Goal: Find specific page/section: Find specific page/section

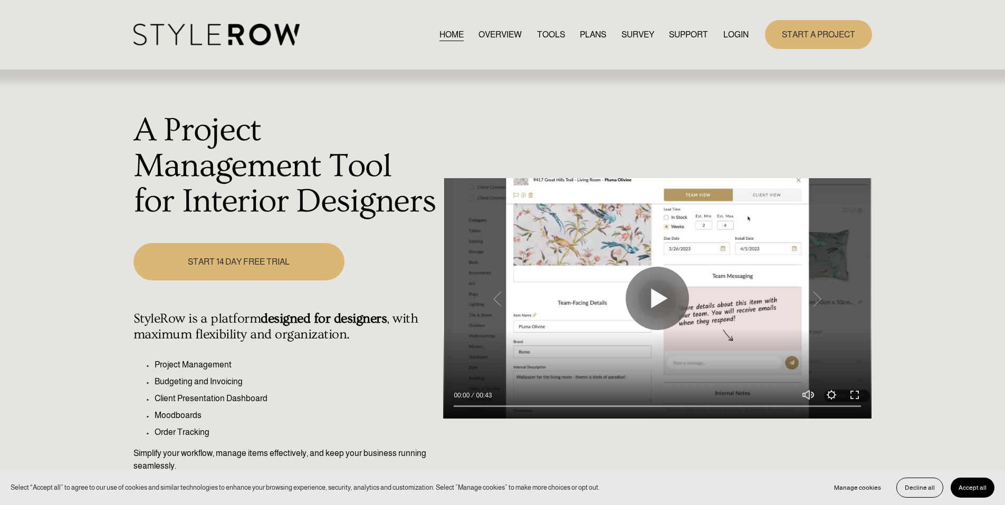
click at [742, 40] on link "LOGIN" at bounding box center [735, 34] width 25 height 14
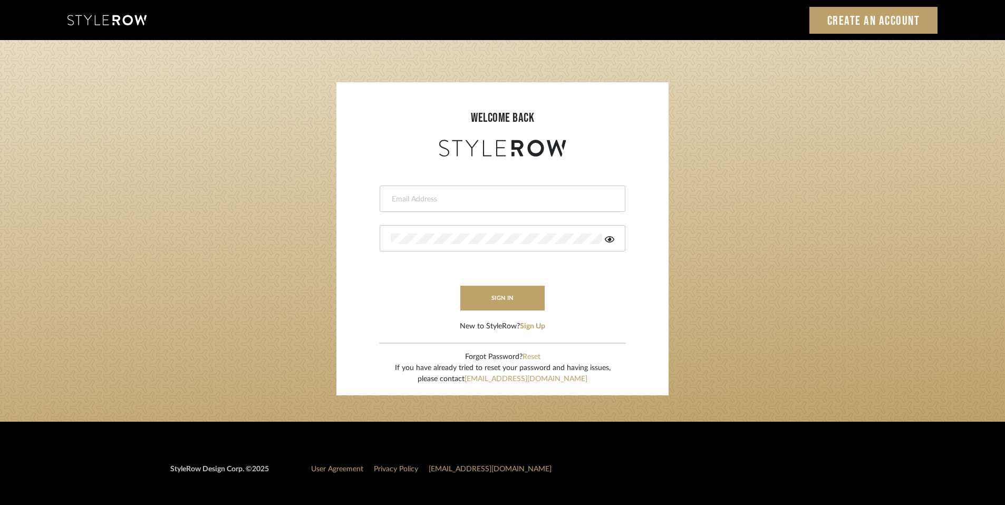
click at [503, 200] on input "email" at bounding box center [501, 199] width 221 height 11
type input "[PERSON_NAME][EMAIL_ADDRESS][DOMAIN_NAME]"
click at [443, 244] on div at bounding box center [503, 238] width 246 height 26
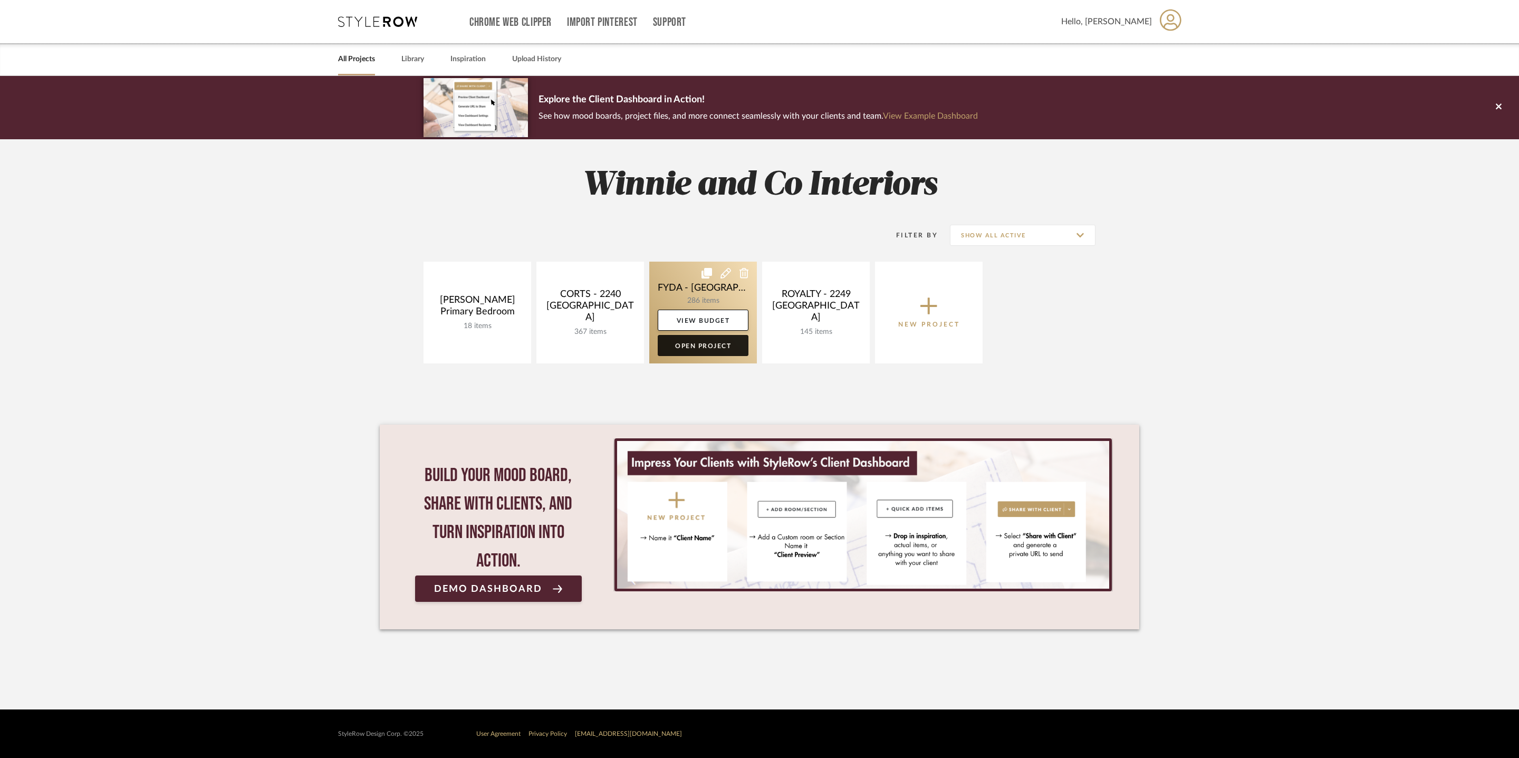
click at [705, 346] on link "Open Project" at bounding box center [703, 345] width 91 height 21
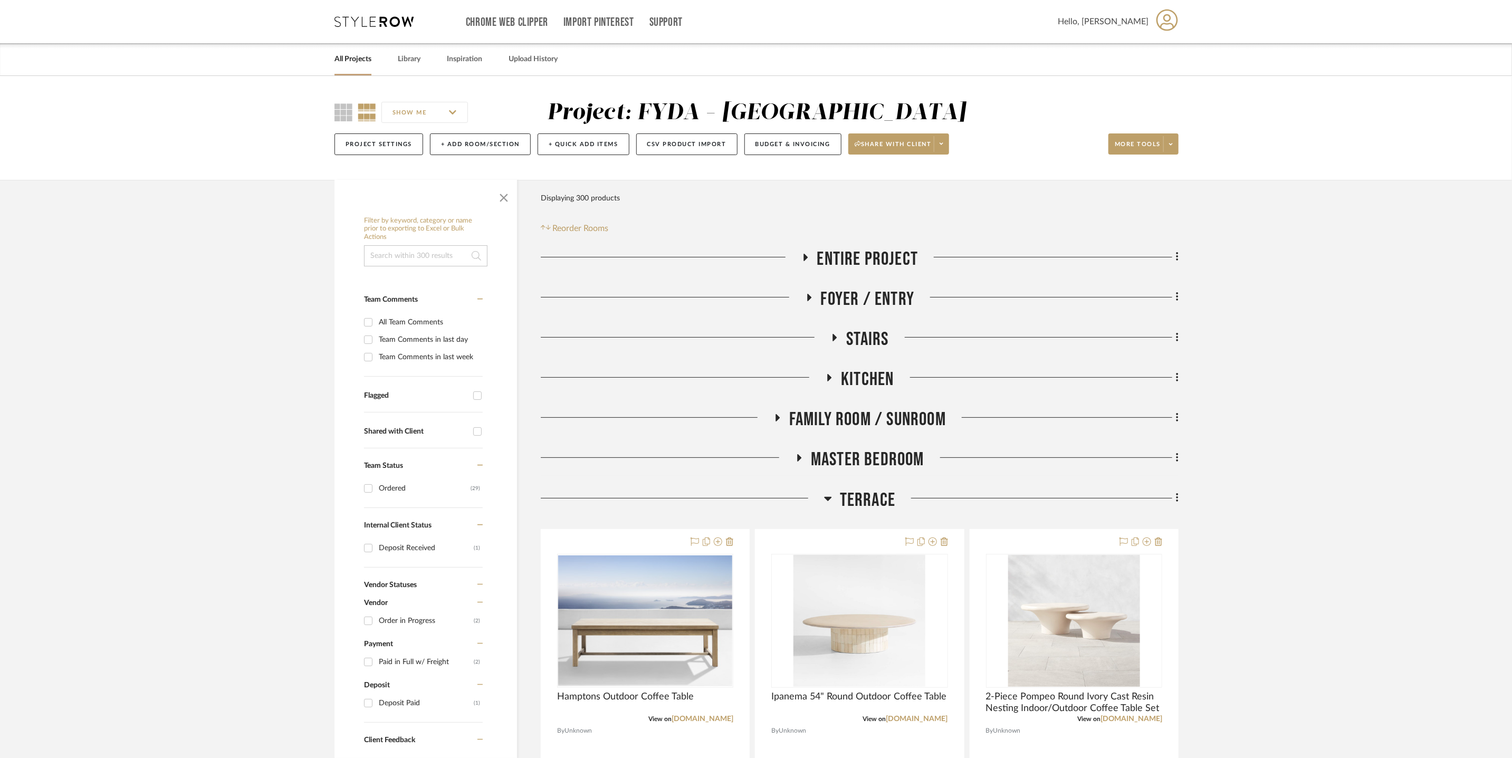
click at [862, 496] on span "Terrace" at bounding box center [867, 500] width 55 height 23
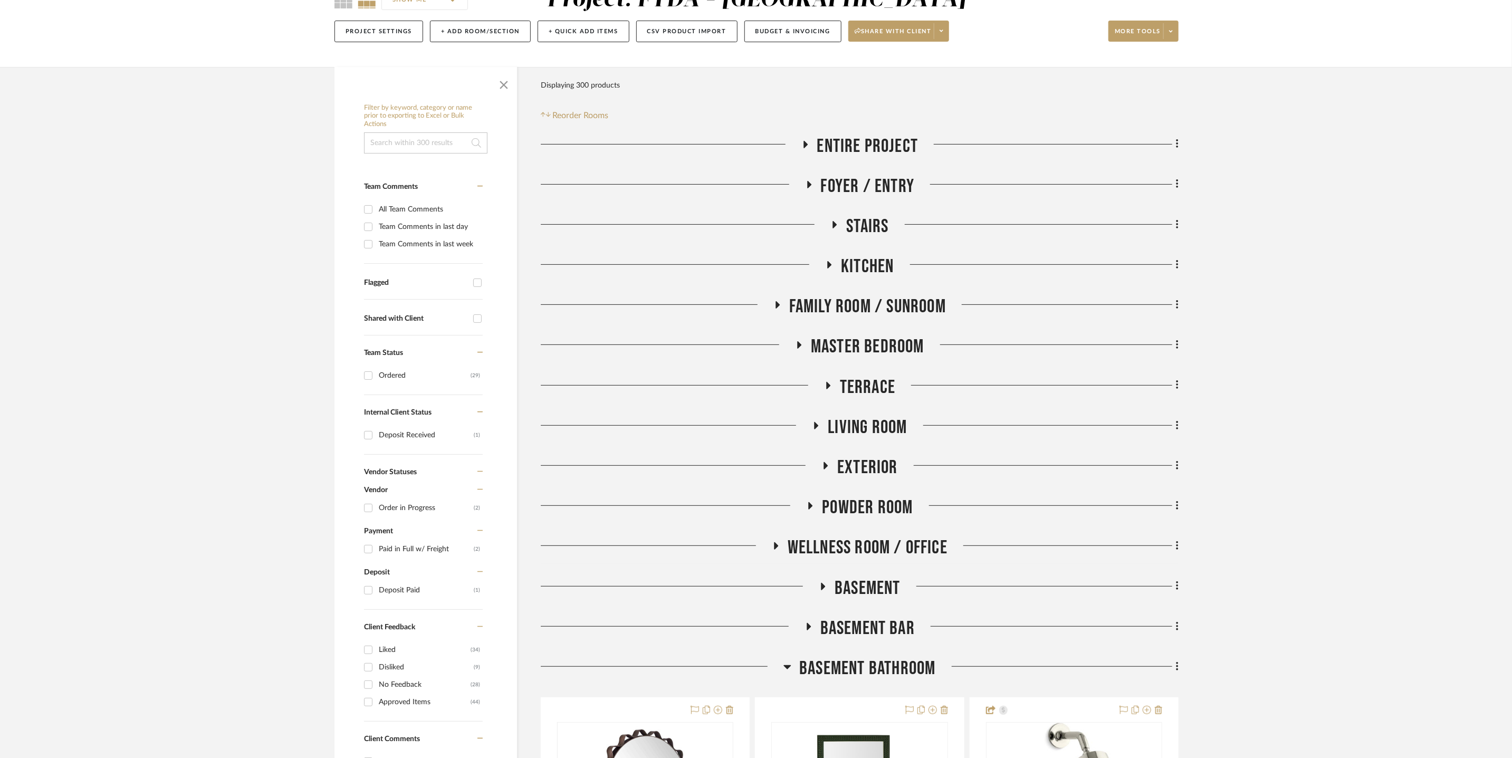
click at [857, 503] on span "Powder Room" at bounding box center [867, 507] width 91 height 23
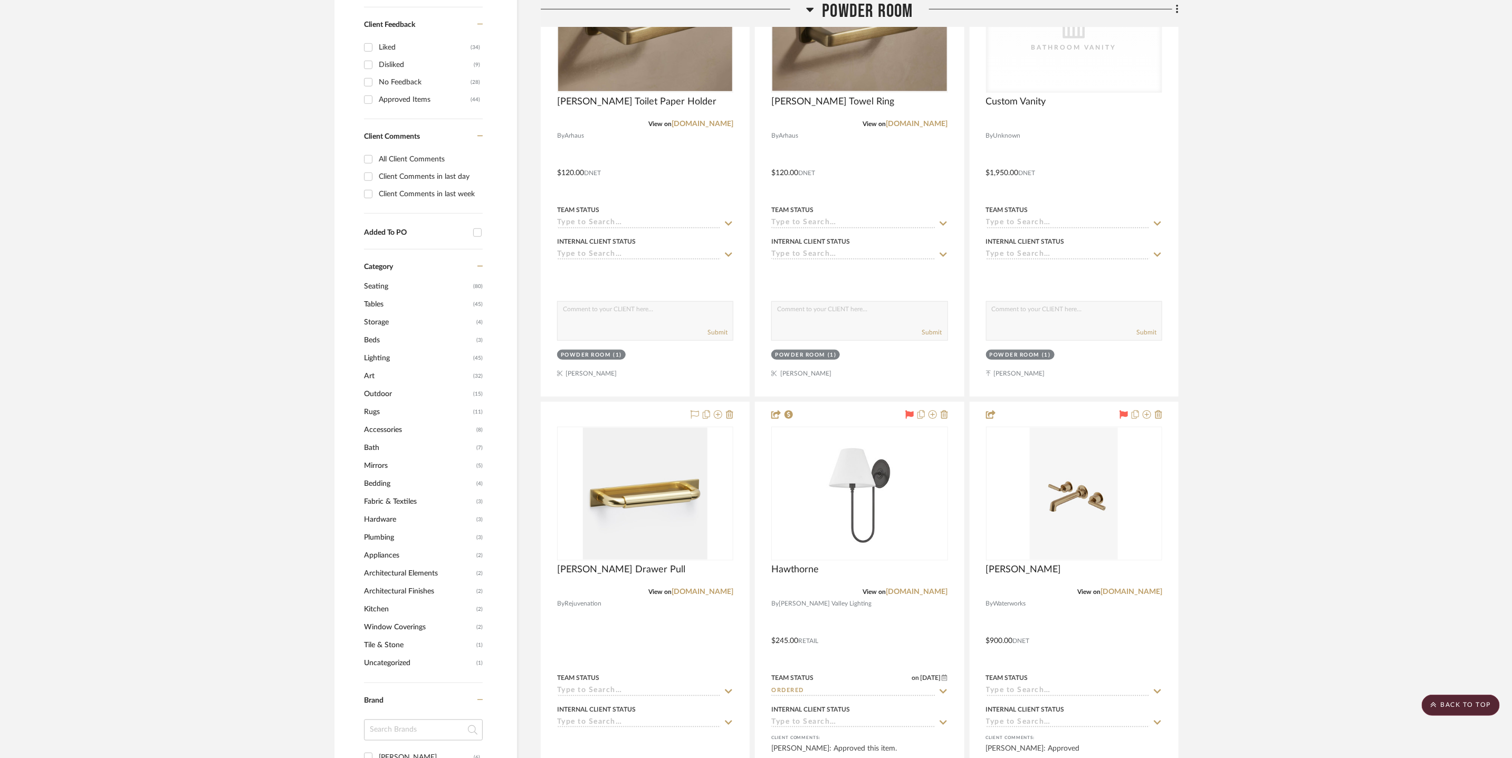
scroll to position [700, 0]
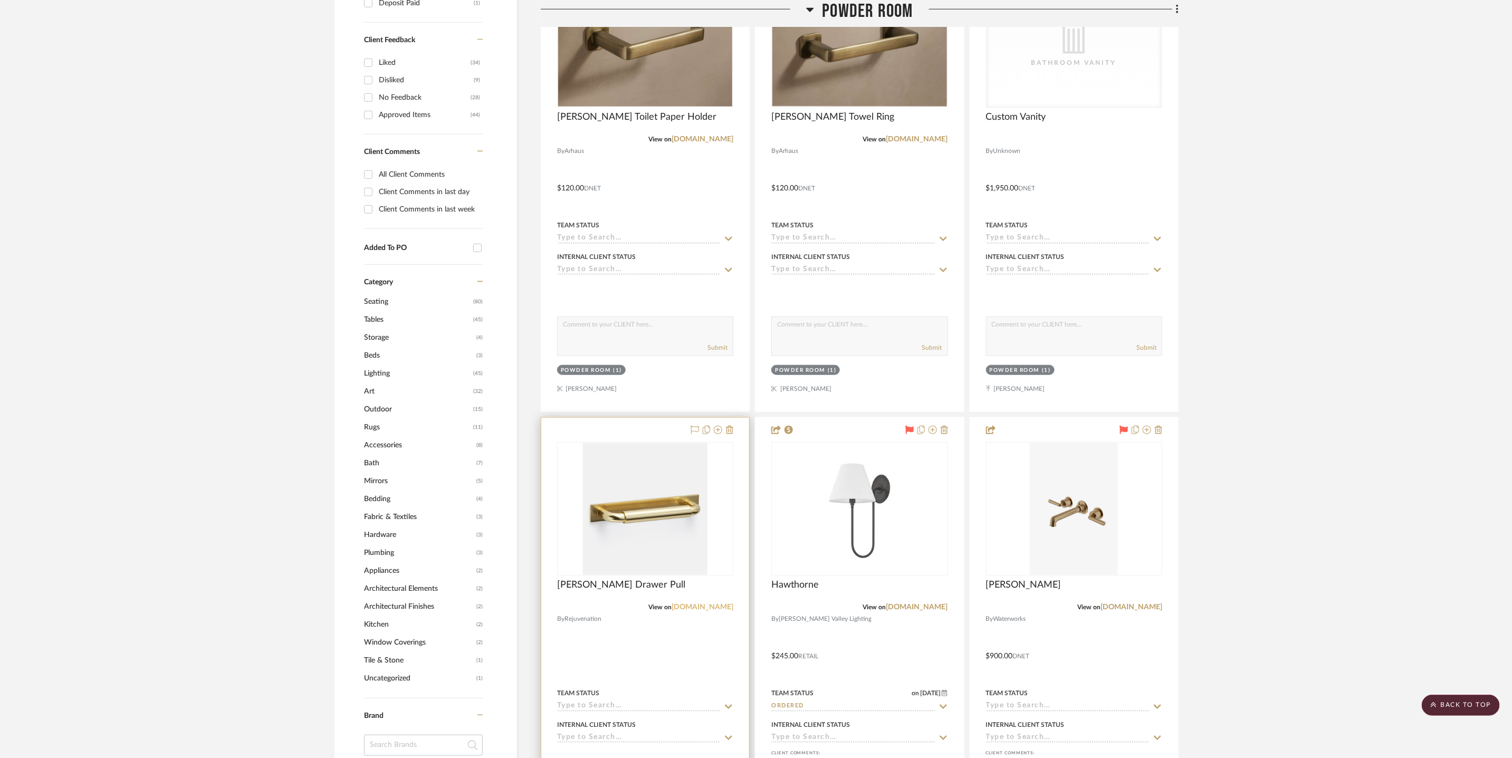
click at [698, 609] on link "rejuvenation.com" at bounding box center [702, 606] width 62 height 7
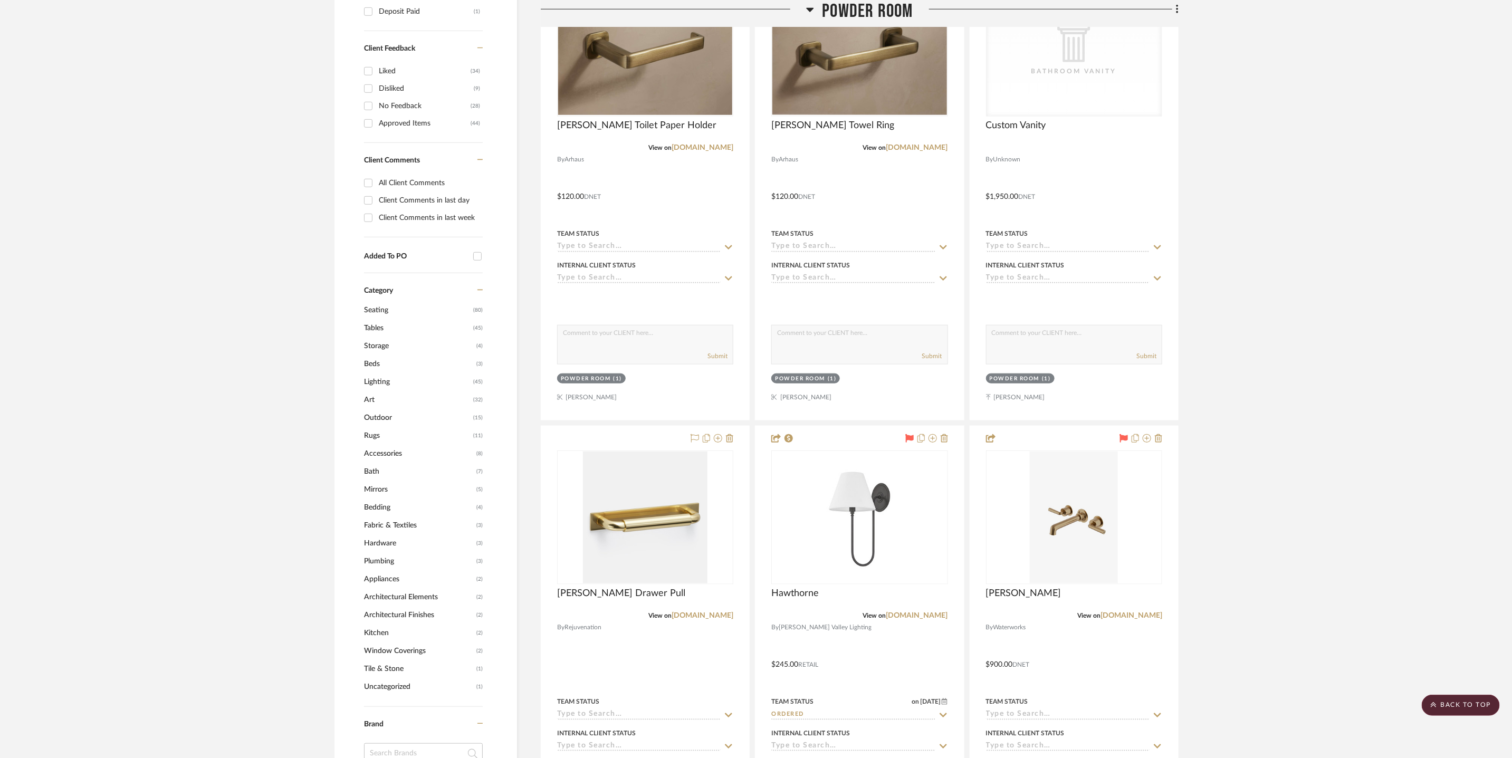
scroll to position [153, 0]
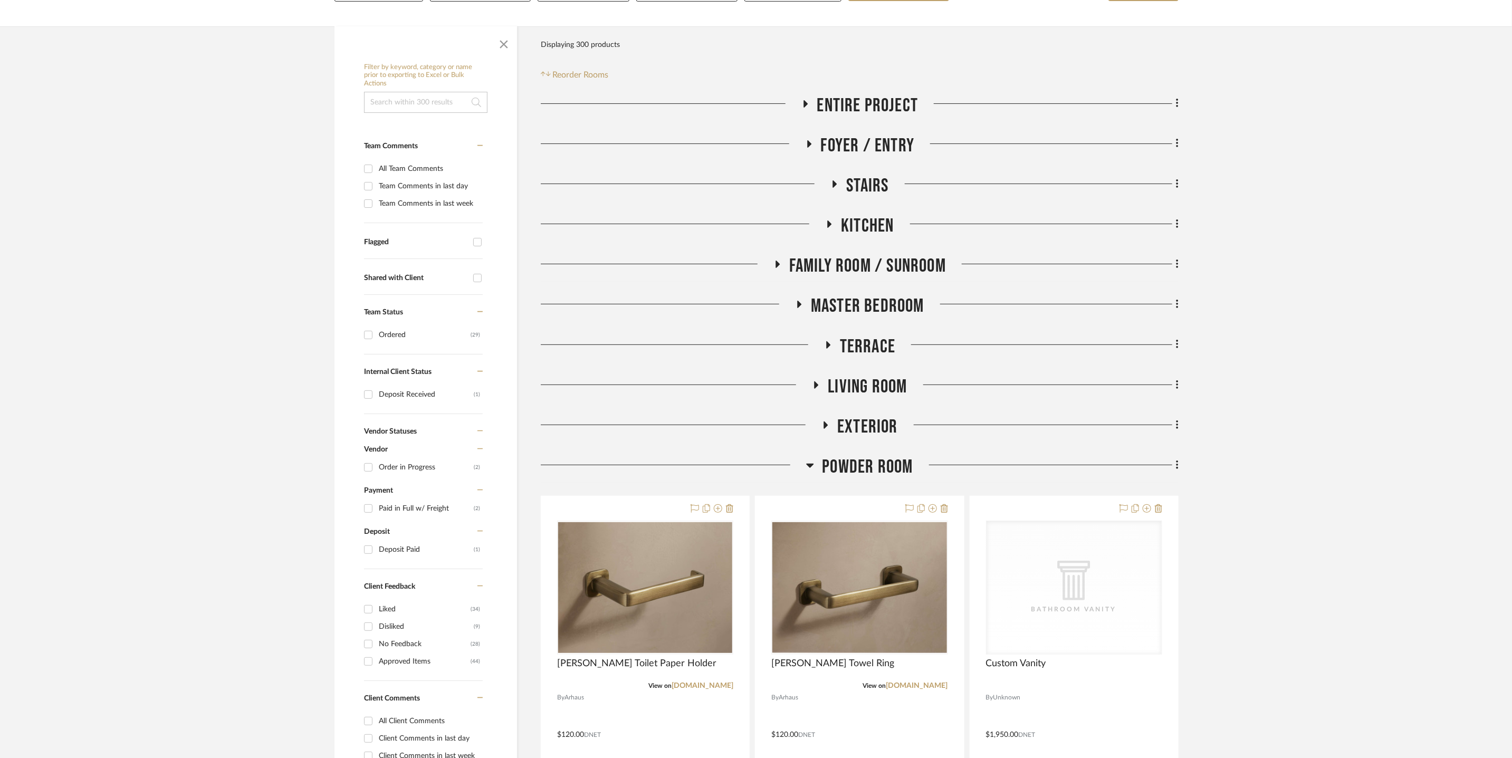
click at [898, 469] on span "Powder Room" at bounding box center [867, 467] width 91 height 23
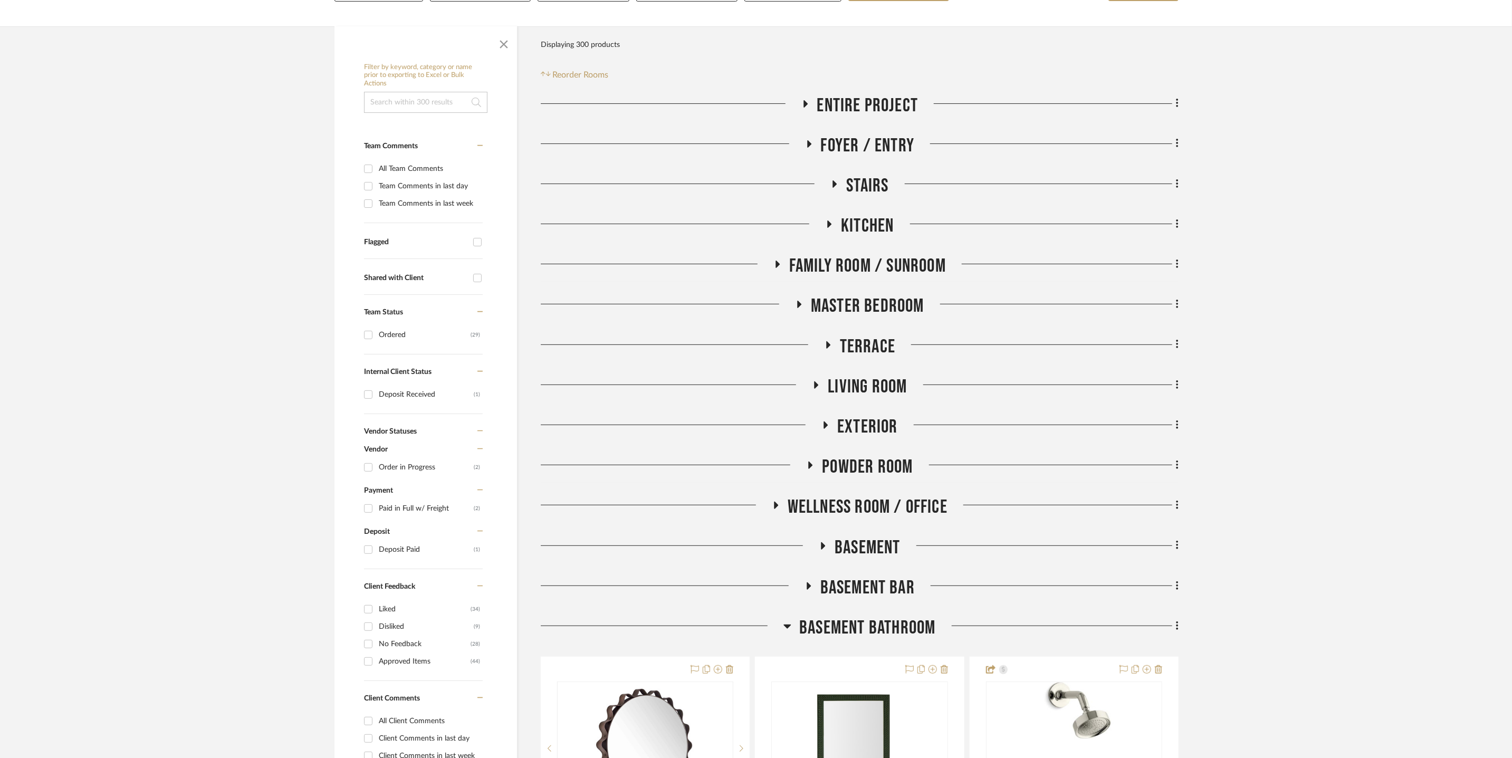
click at [890, 264] on span "Family Room / Sunroom" at bounding box center [867, 266] width 157 height 23
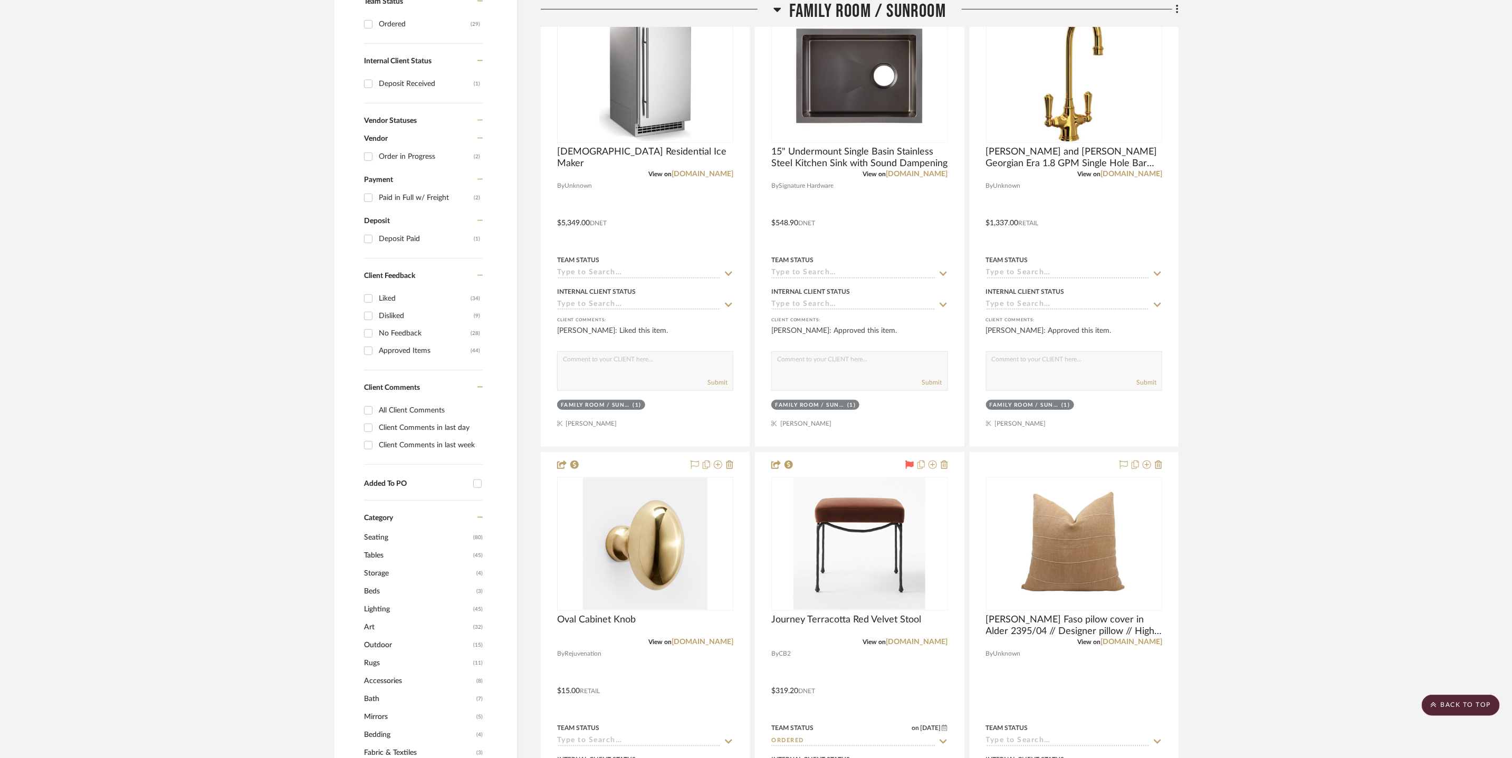
scroll to position [639, 0]
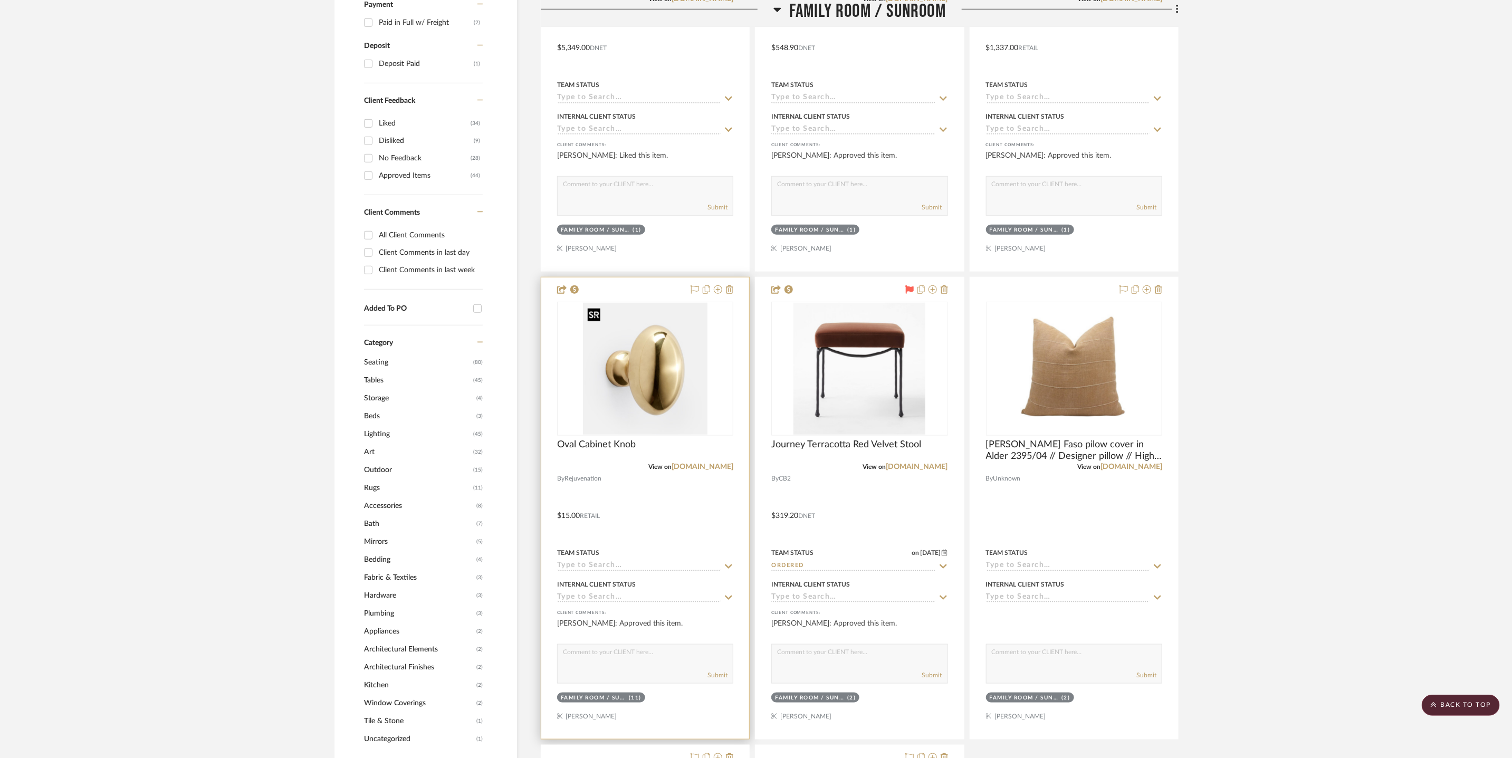
click at [630, 399] on img "0" at bounding box center [645, 369] width 124 height 132
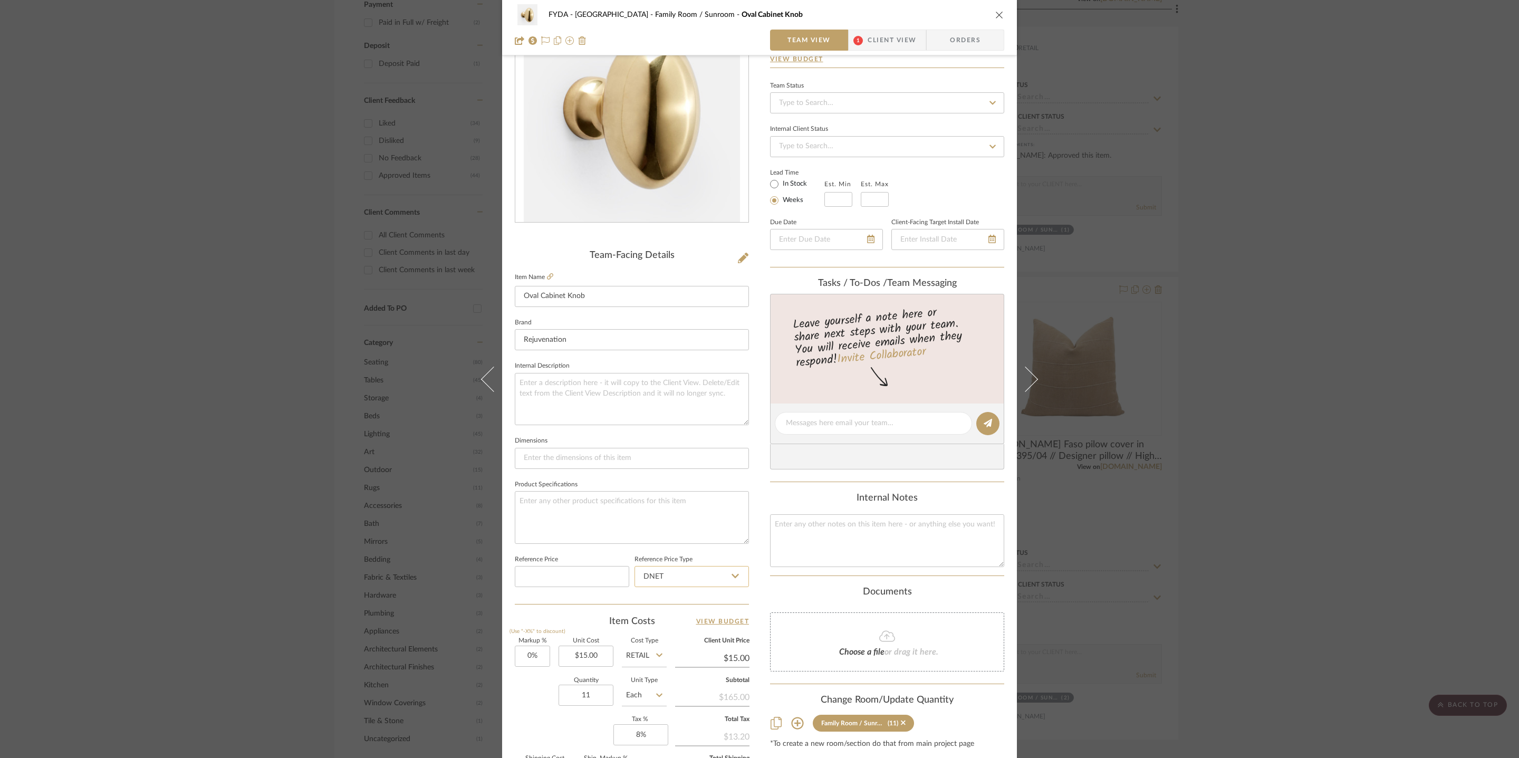
scroll to position [225, 0]
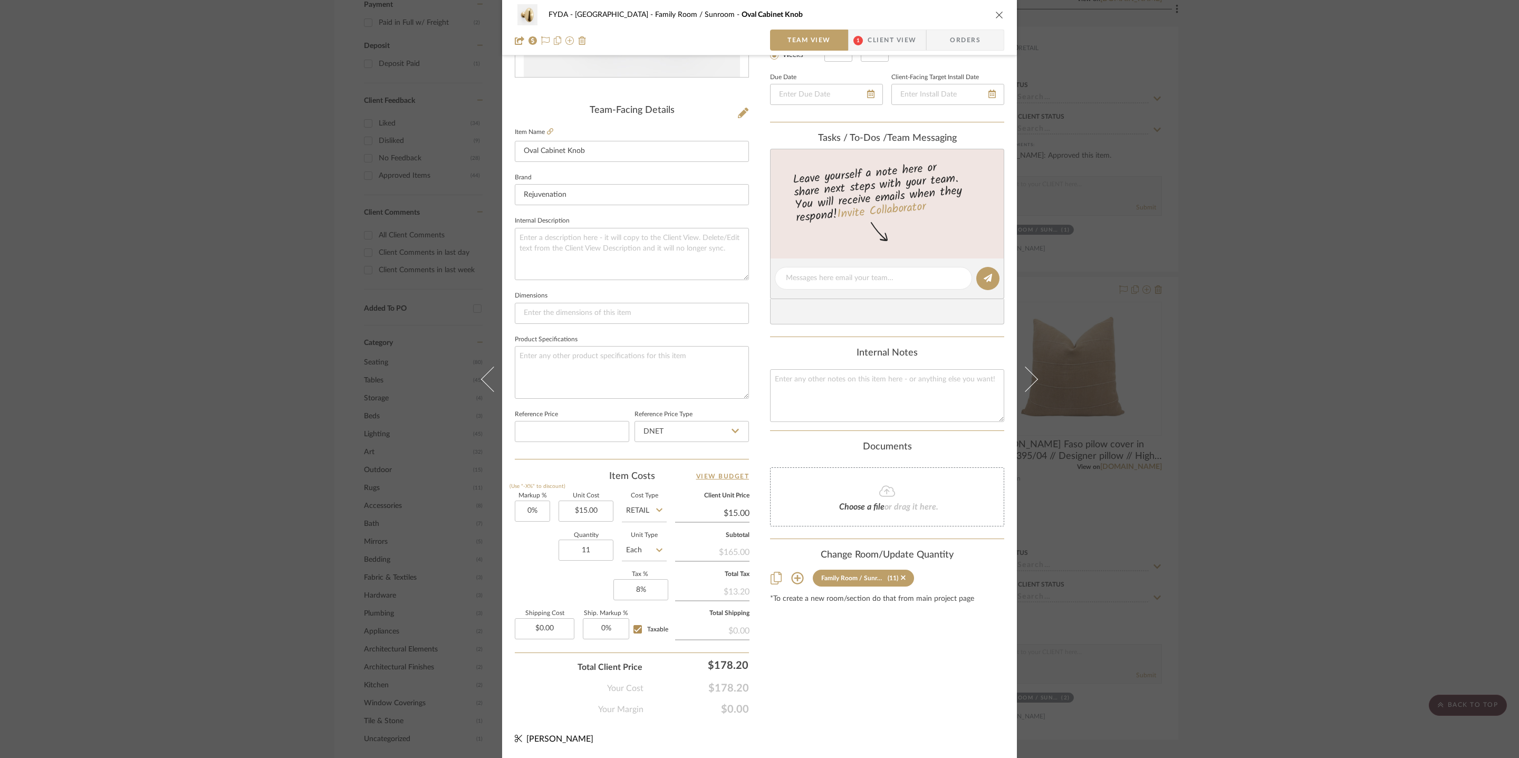
click at [996, 12] on icon "close" at bounding box center [999, 15] width 8 height 8
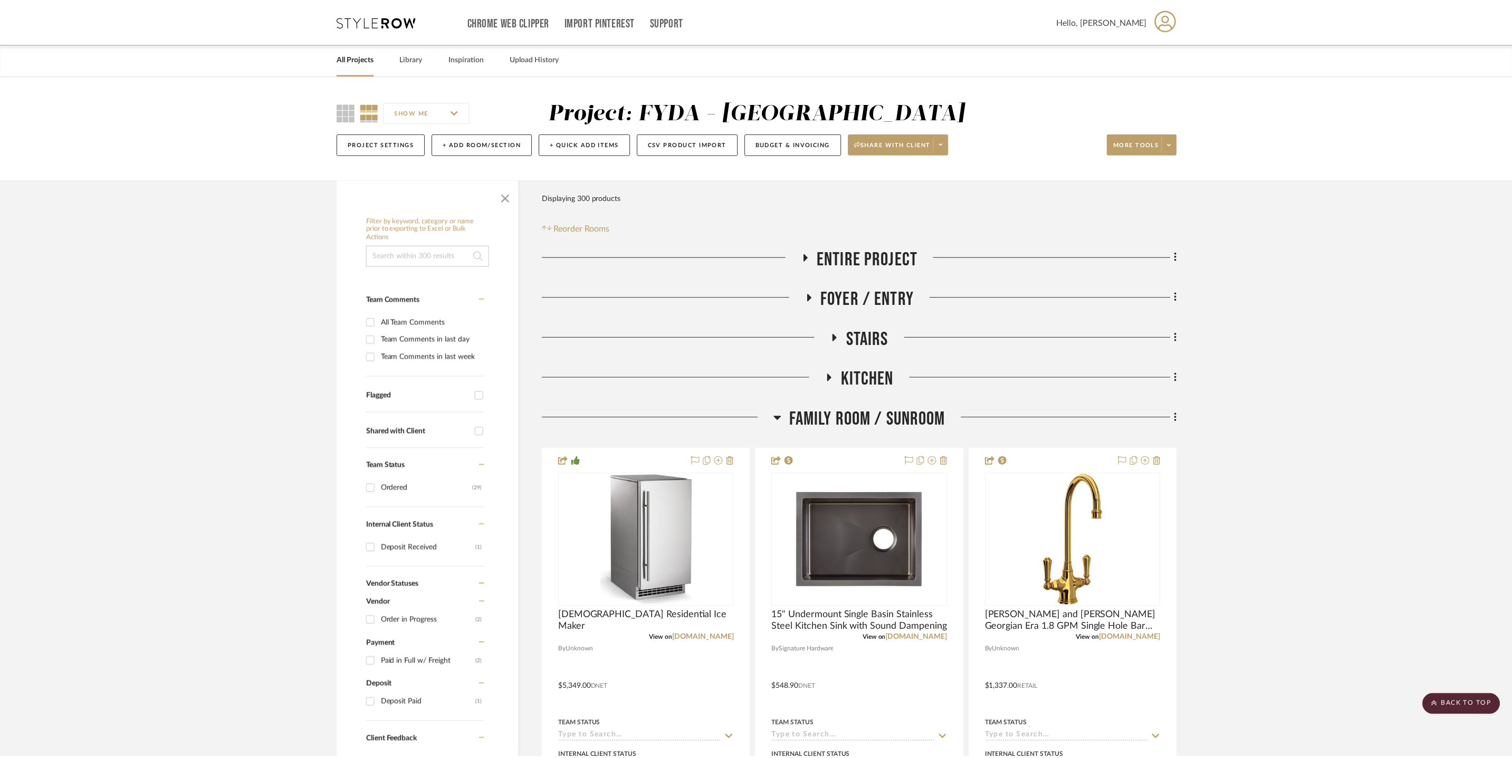
scroll to position [639, 0]
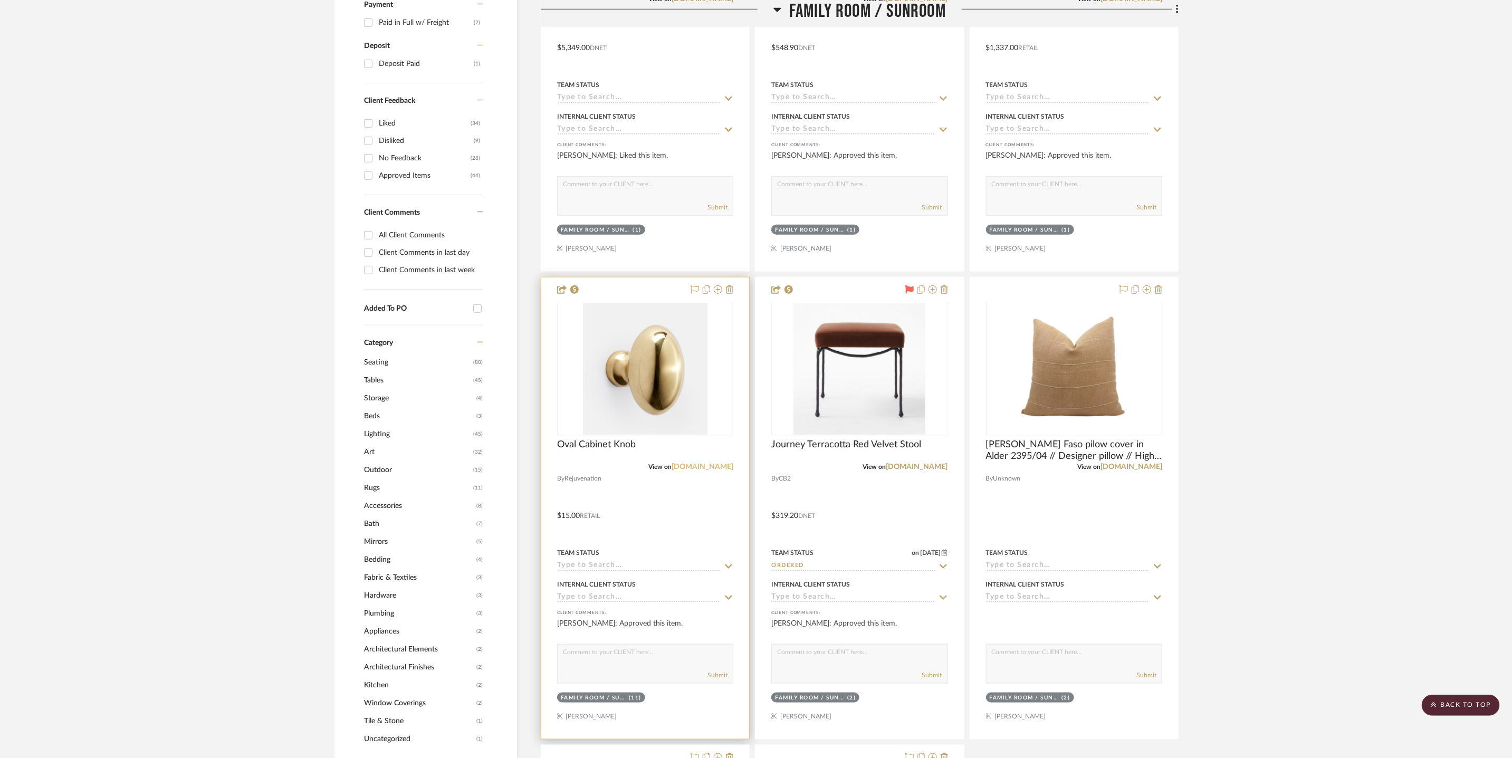
click at [704, 468] on link "rejuvenation.com" at bounding box center [702, 466] width 62 height 7
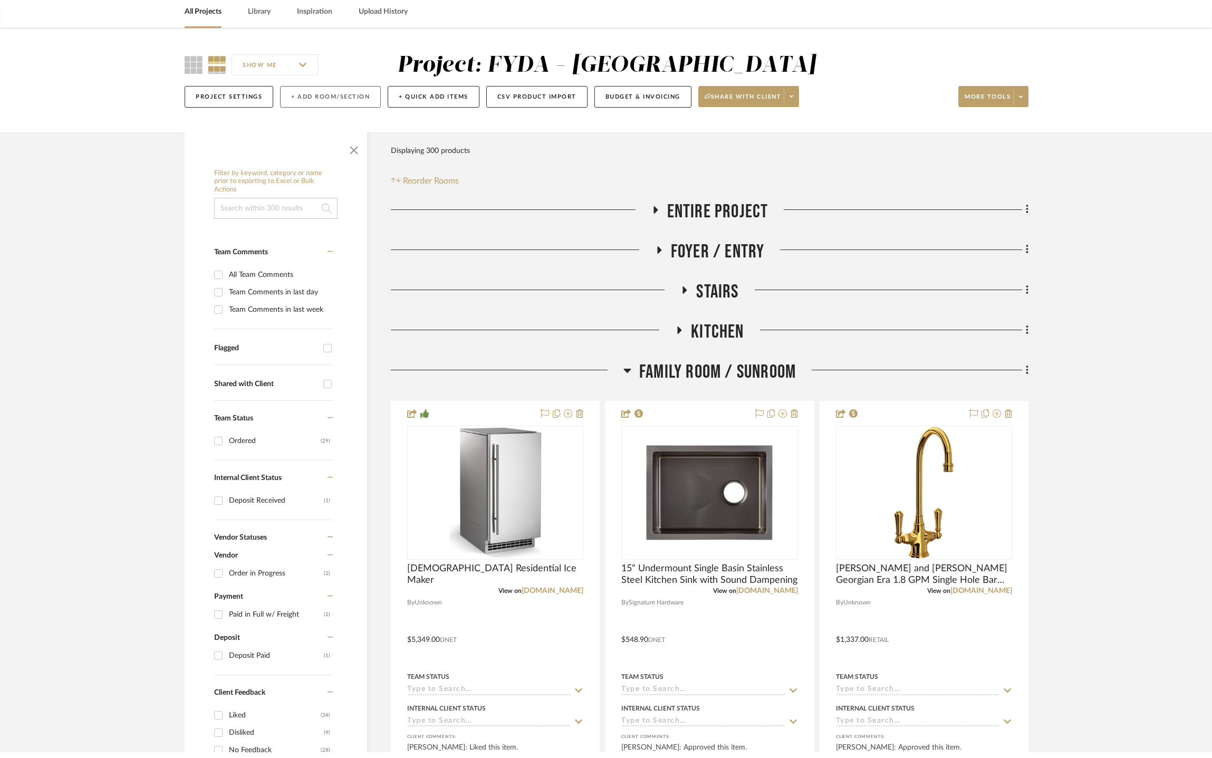
scroll to position [0, 0]
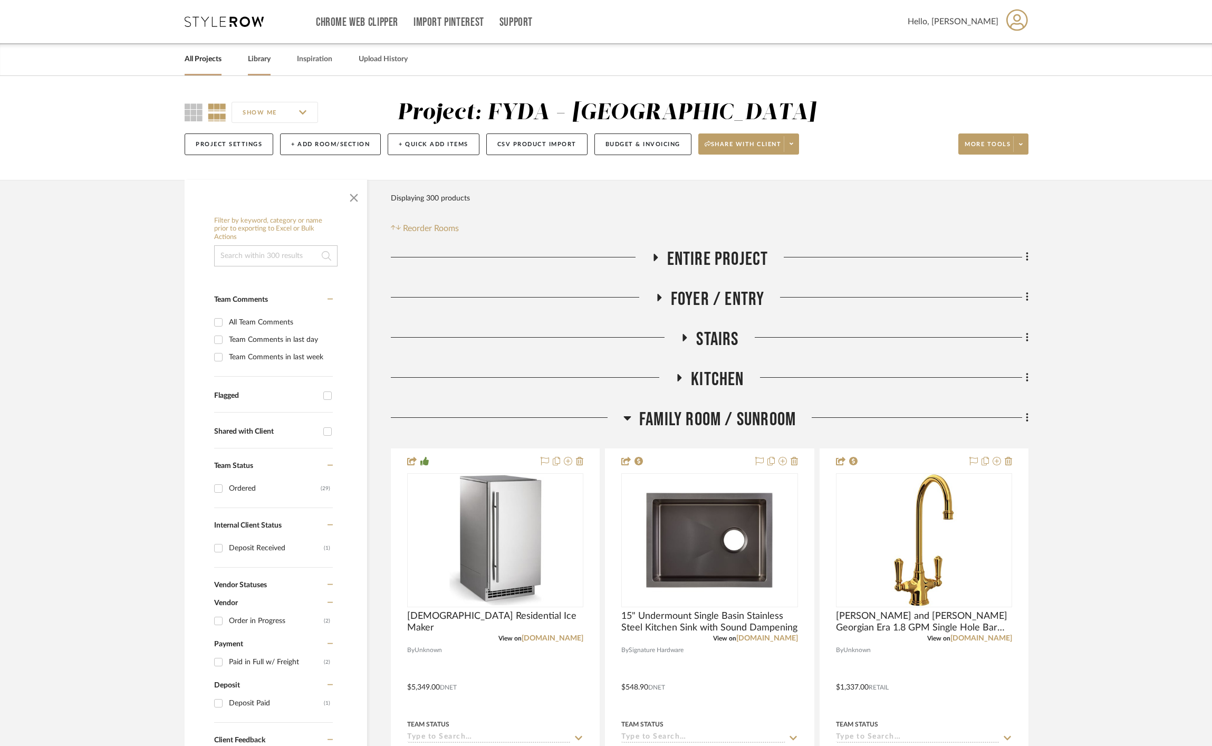
click at [257, 57] on link "Library" at bounding box center [259, 59] width 23 height 14
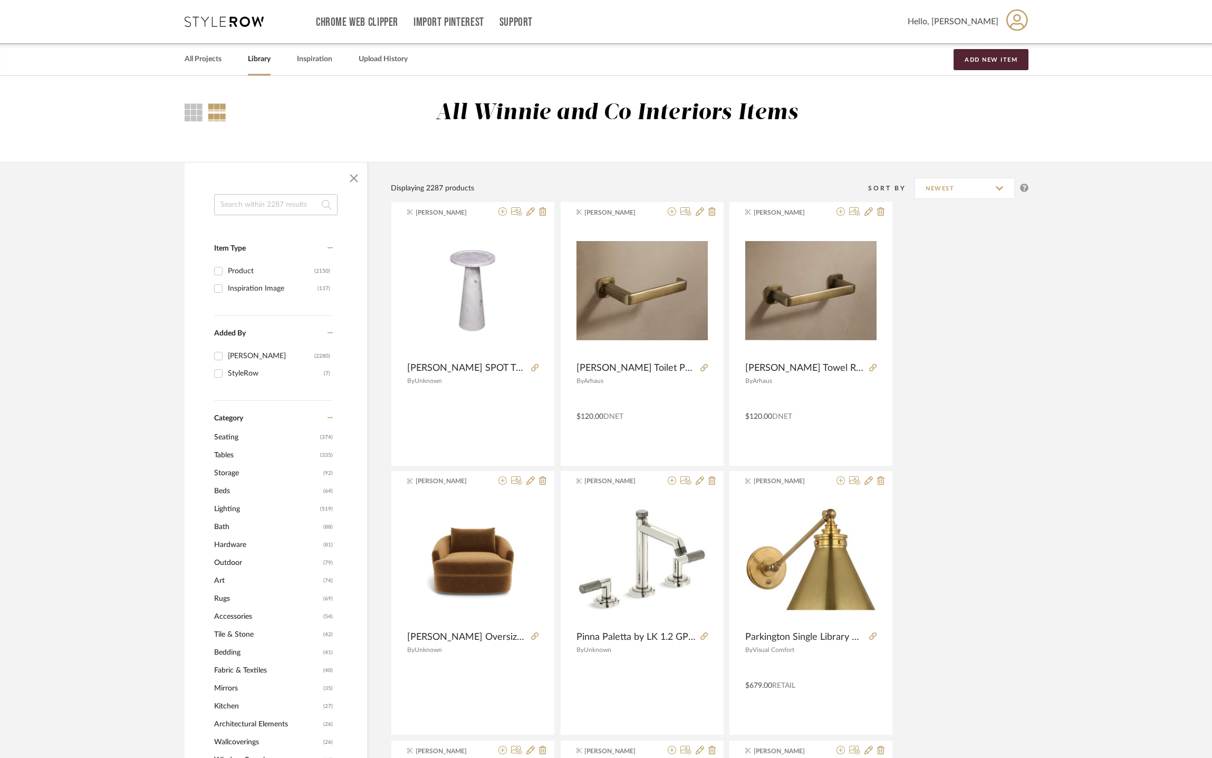
click at [231, 455] on span "Tables" at bounding box center [265, 455] width 103 height 18
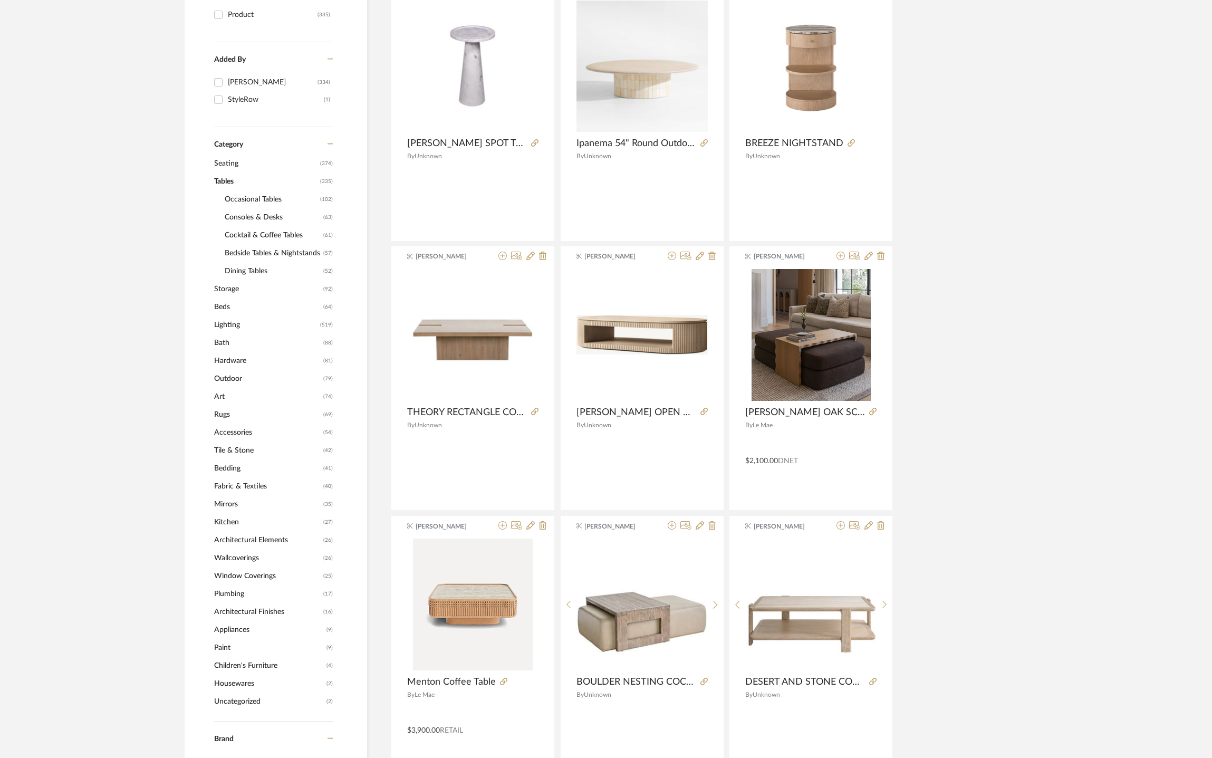
scroll to position [274, 0]
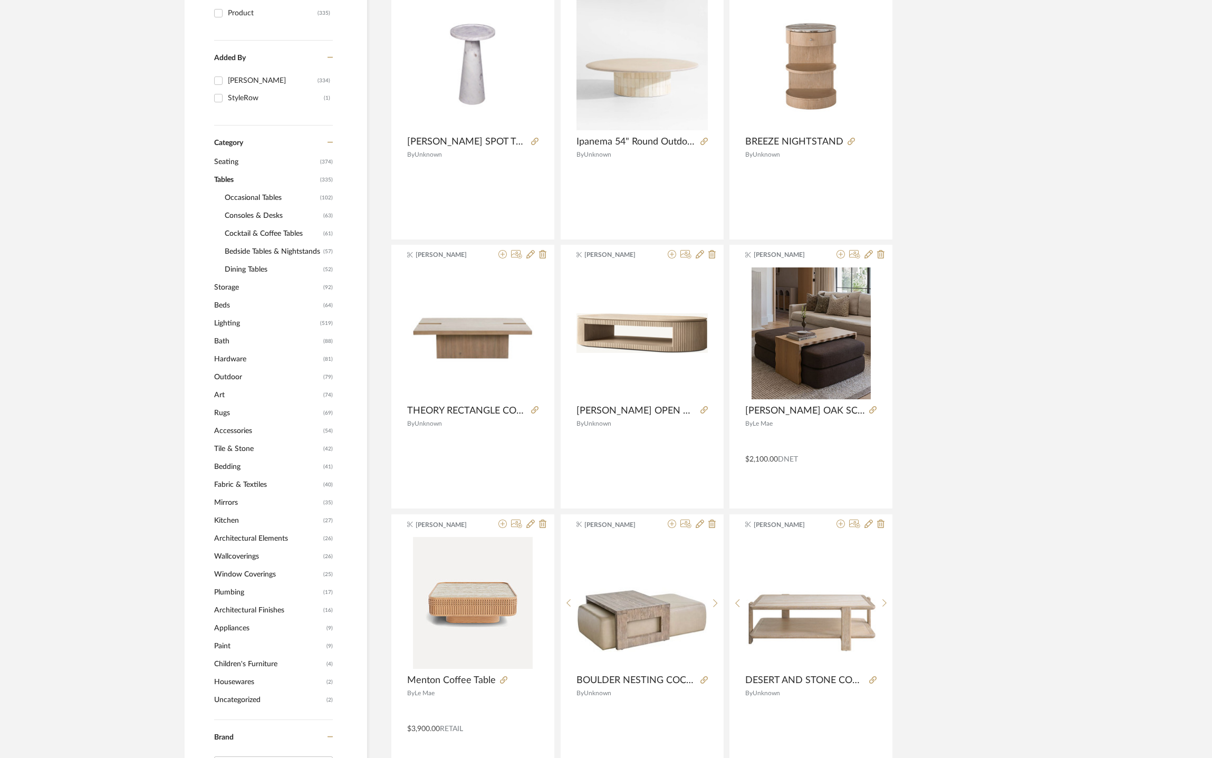
click at [234, 291] on span "Storage" at bounding box center [267, 288] width 107 height 18
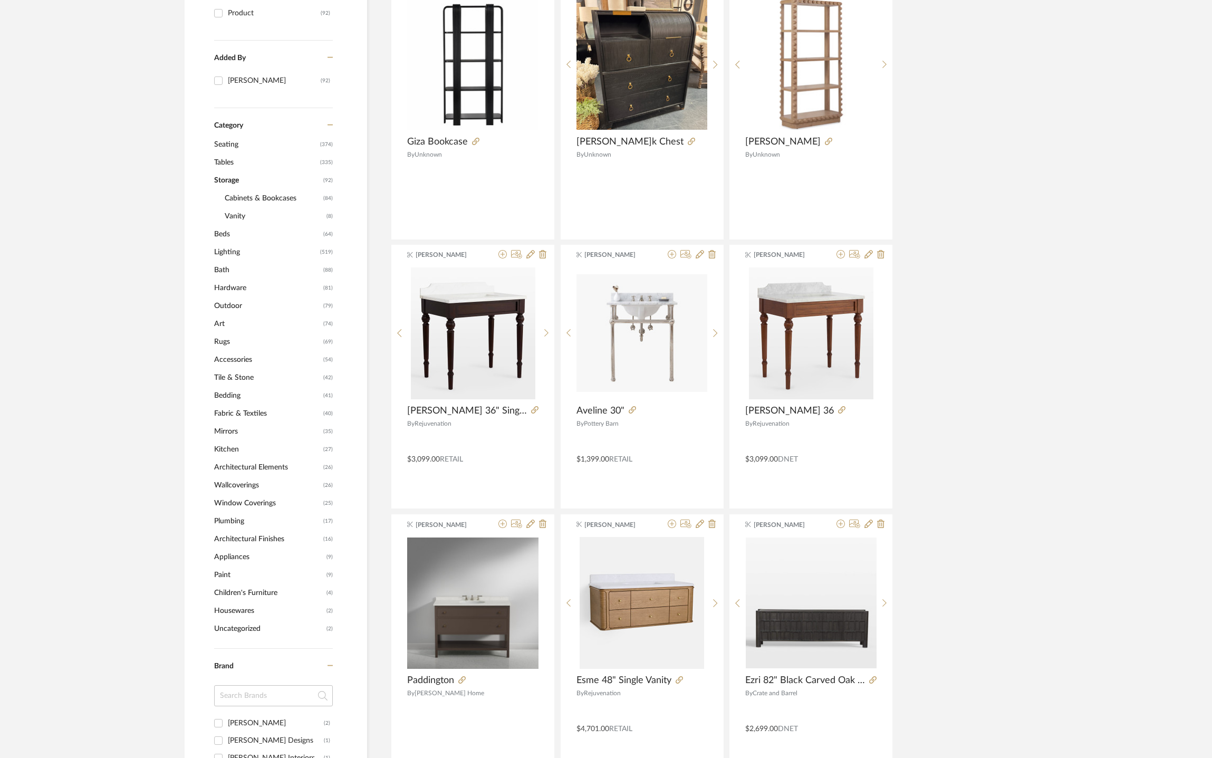
drag, startPoint x: 223, startPoint y: 171, endPoint x: 225, endPoint y: 164, distance: 7.3
click at [223, 170] on div "Seating (374) Tables (335) Storage (92) Cabinets & Bookcases (84) Vanity (8) Be…" at bounding box center [273, 387] width 119 height 502
click at [225, 164] on span "Tables" at bounding box center [265, 162] width 103 height 18
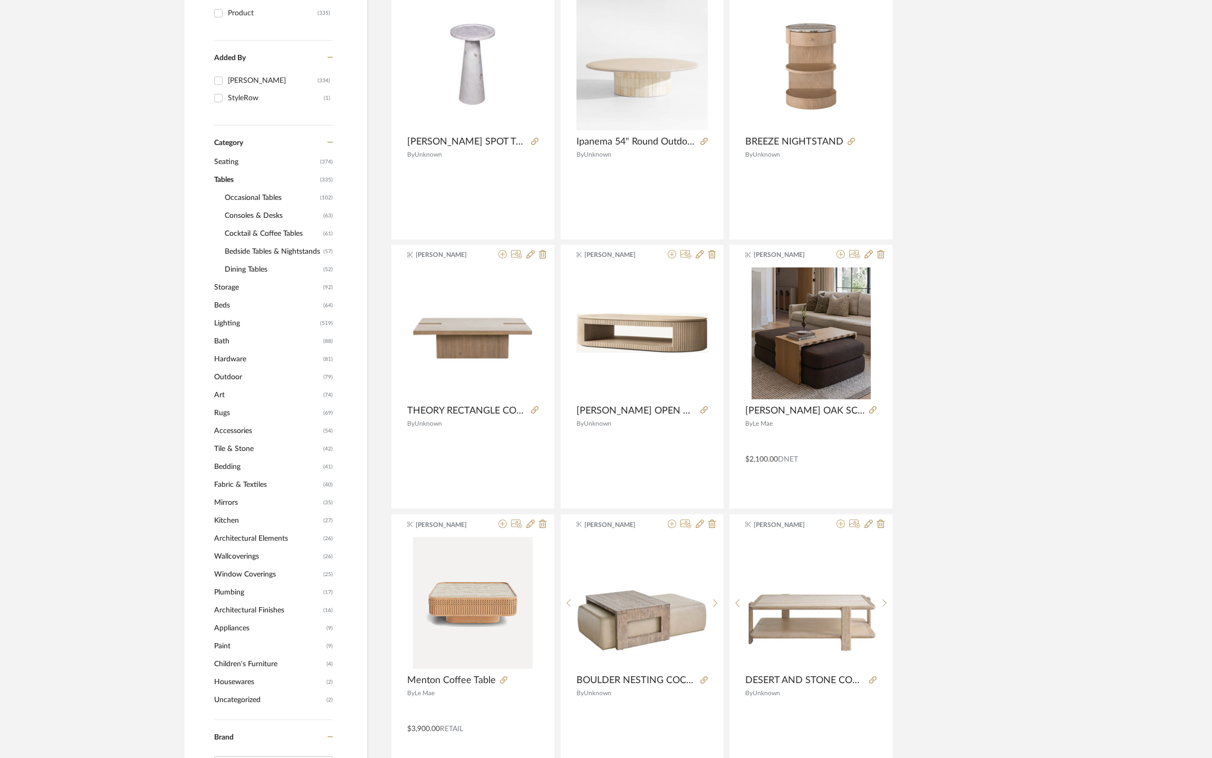
click at [247, 216] on span "Consoles & Desks" at bounding box center [273, 216] width 96 height 18
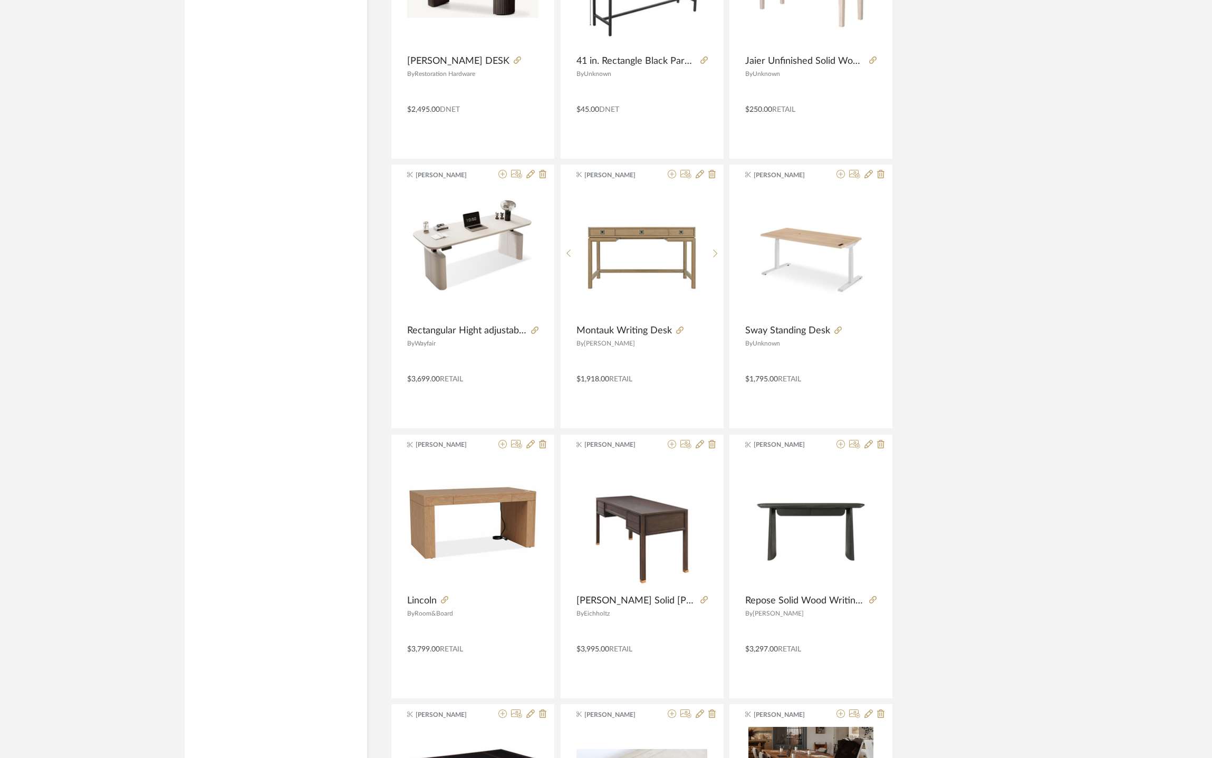
scroll to position [1703, 0]
click at [679, 330] on icon at bounding box center [679, 329] width 7 height 7
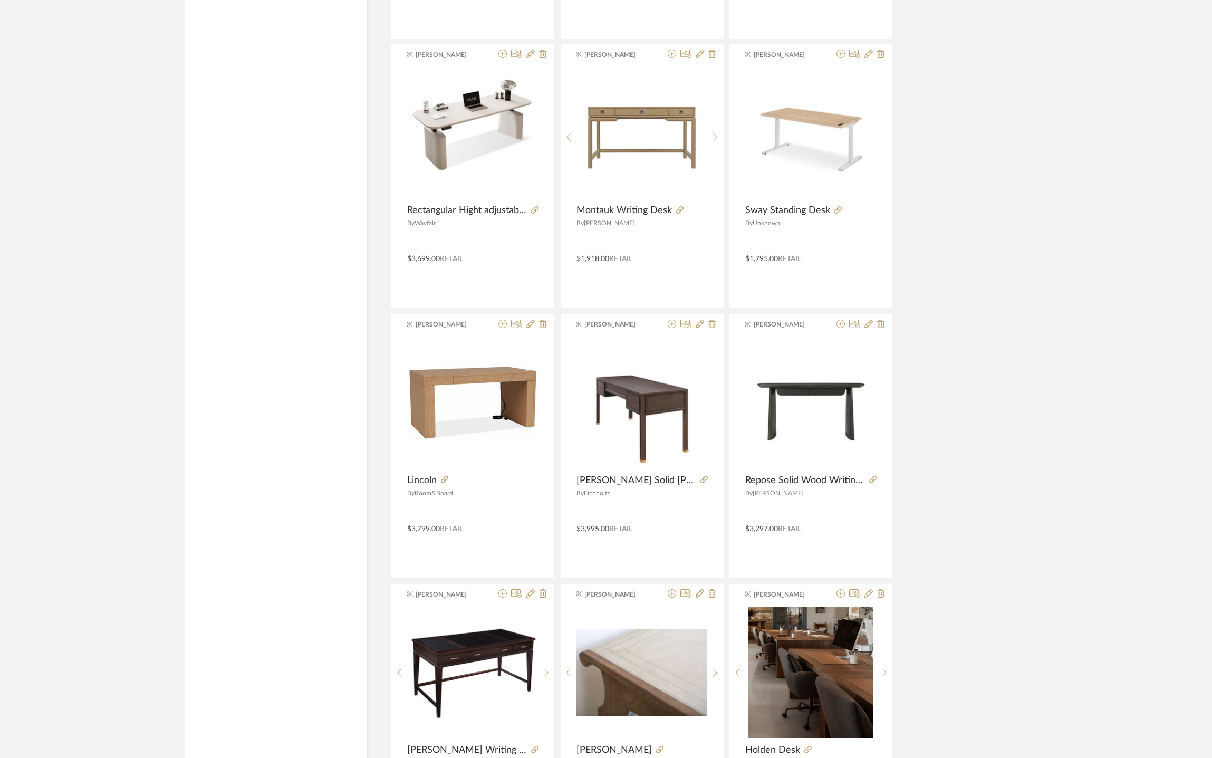
scroll to position [2079, 0]
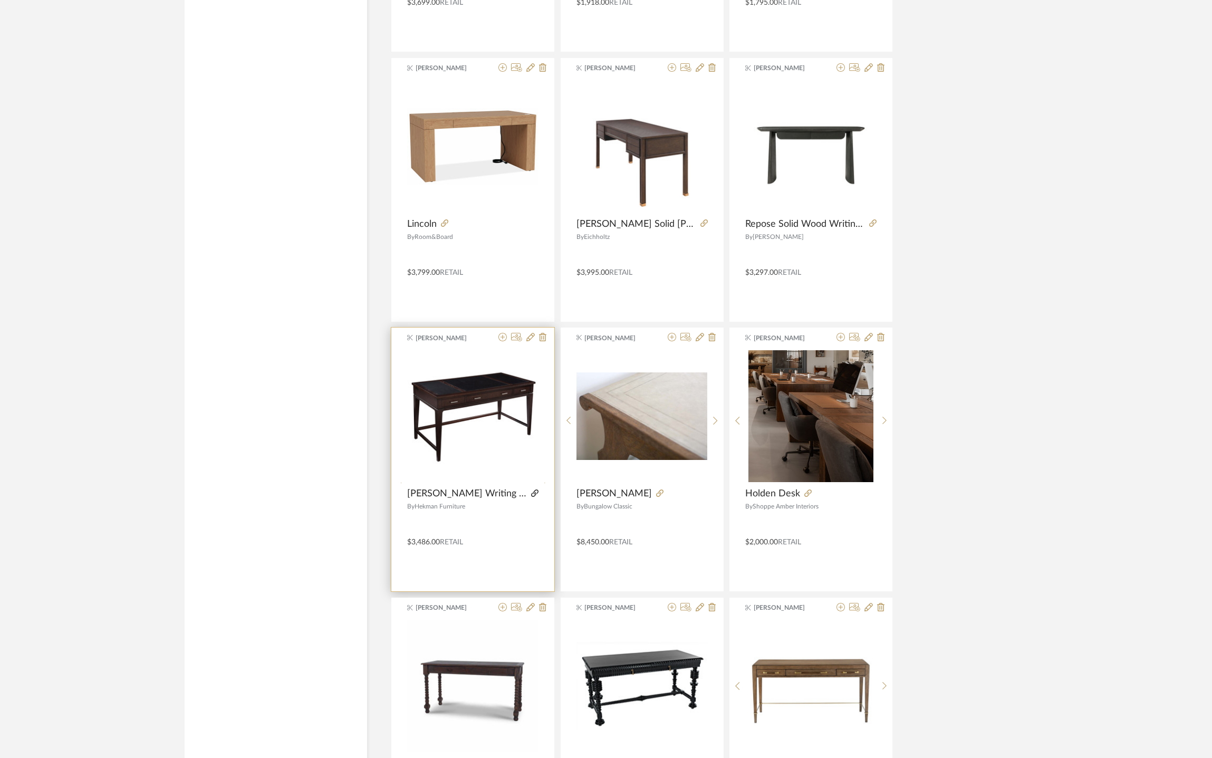
click at [531, 497] on icon at bounding box center [534, 492] width 7 height 7
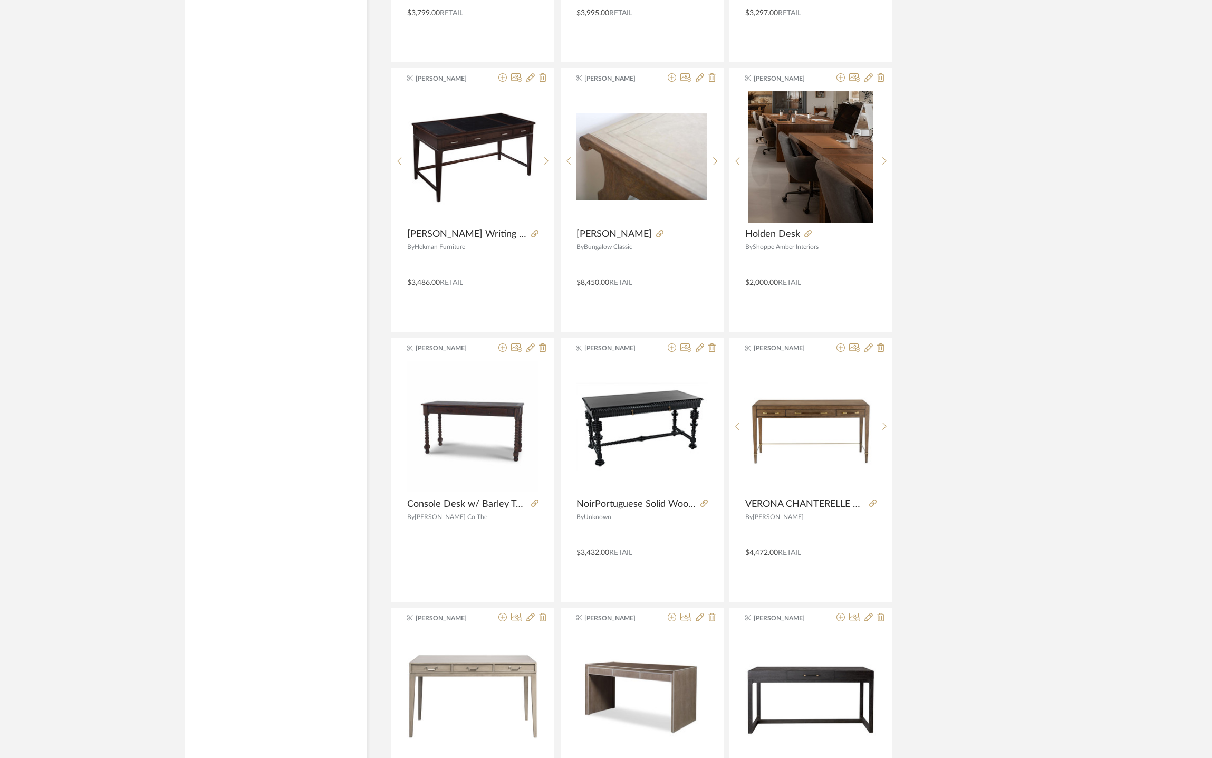
scroll to position [2347, 0]
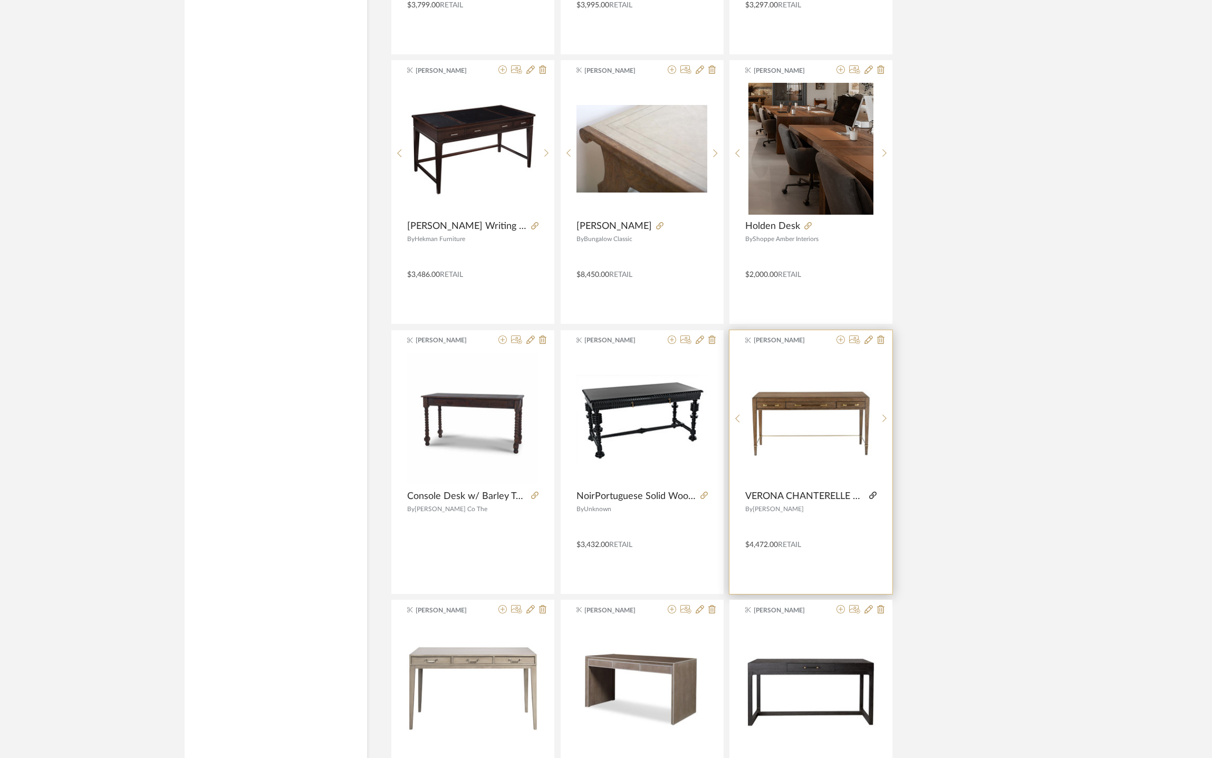
click at [870, 498] on icon at bounding box center [872, 495] width 7 height 7
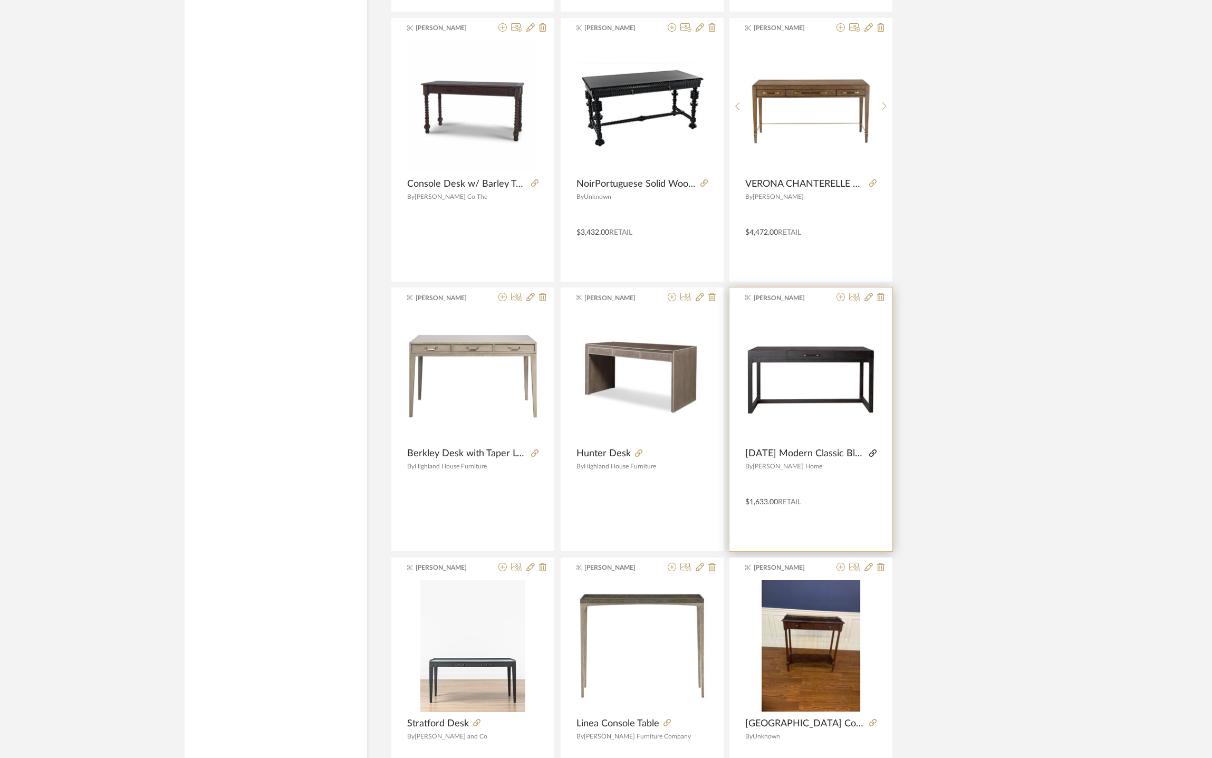
click at [871, 457] on icon at bounding box center [872, 452] width 7 height 7
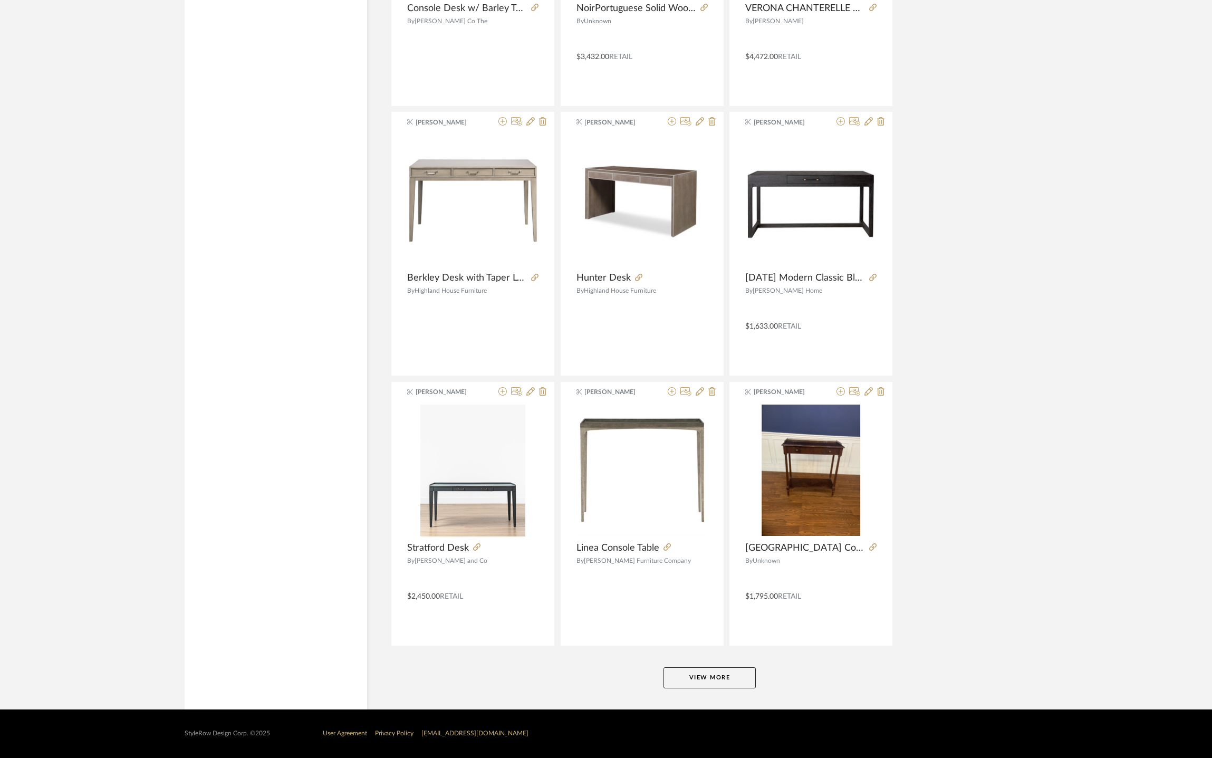
scroll to position [2839, 0]
click at [473, 549] on icon at bounding box center [476, 546] width 7 height 7
click at [706, 681] on button "View More" at bounding box center [710, 677] width 92 height 21
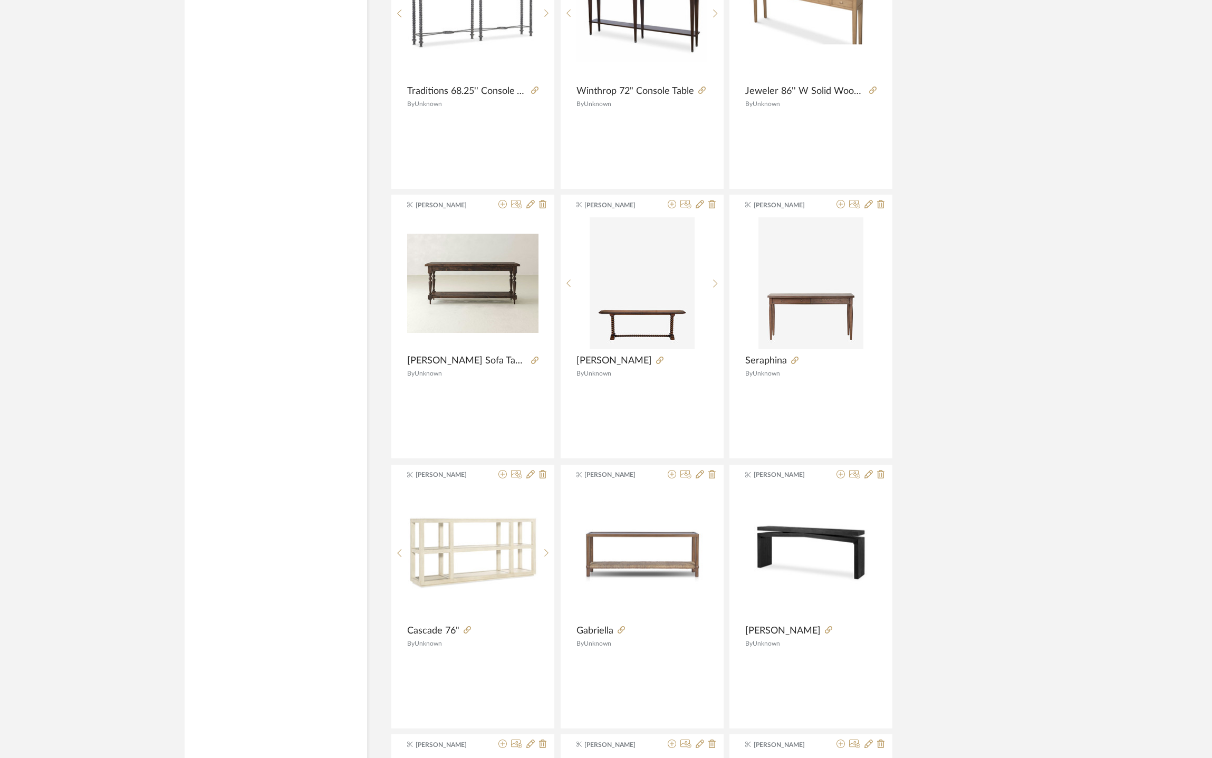
scroll to position [3909, 0]
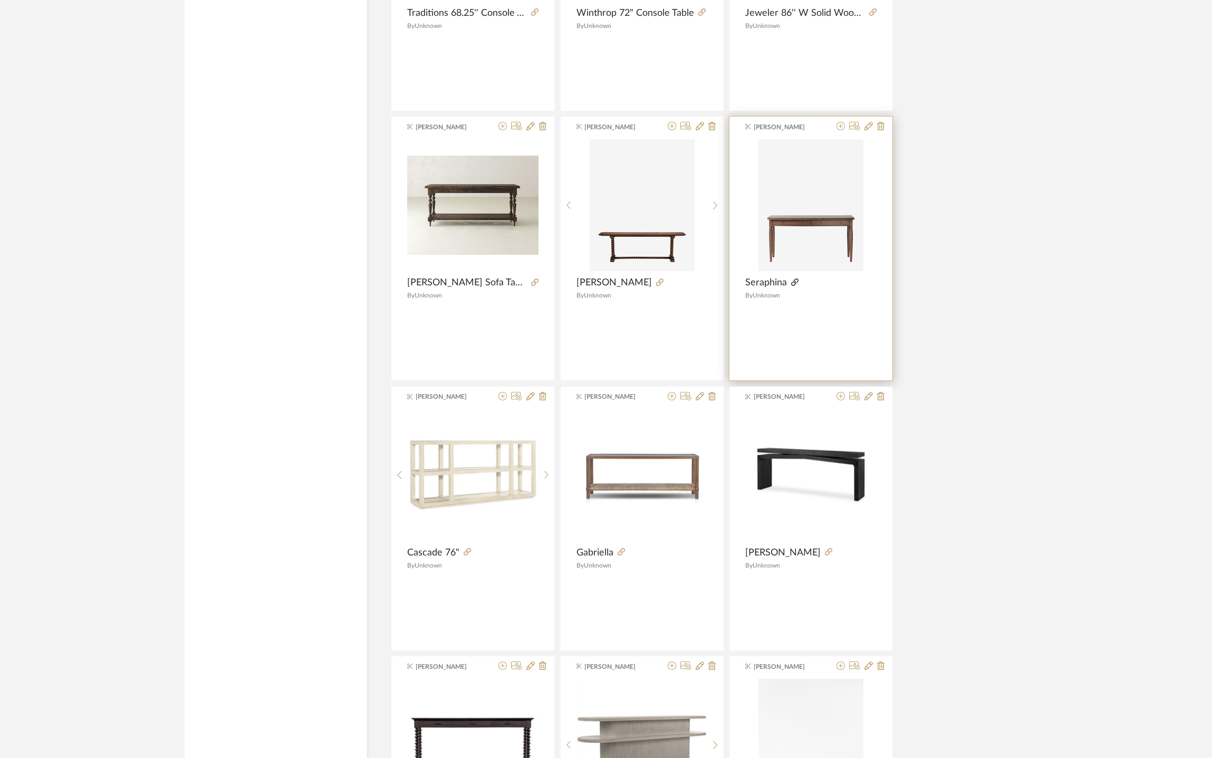
click at [794, 286] on icon at bounding box center [794, 282] width 7 height 7
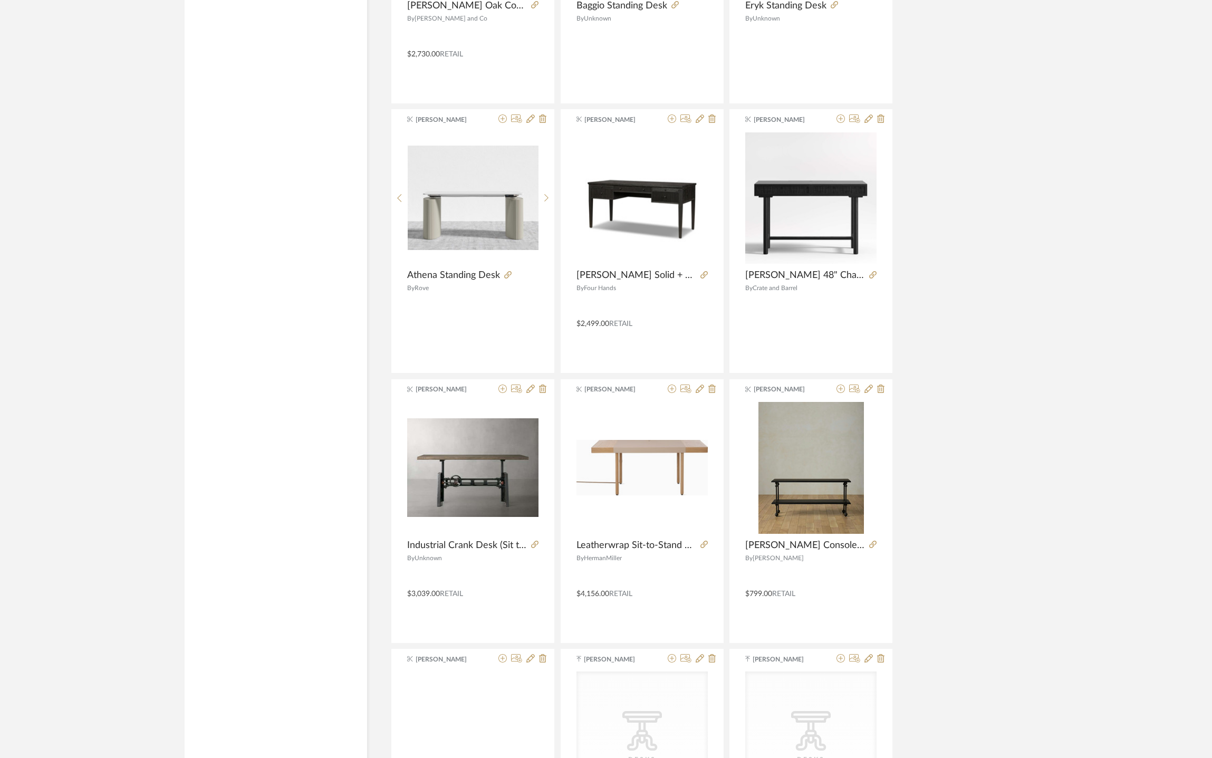
scroll to position [5001, 0]
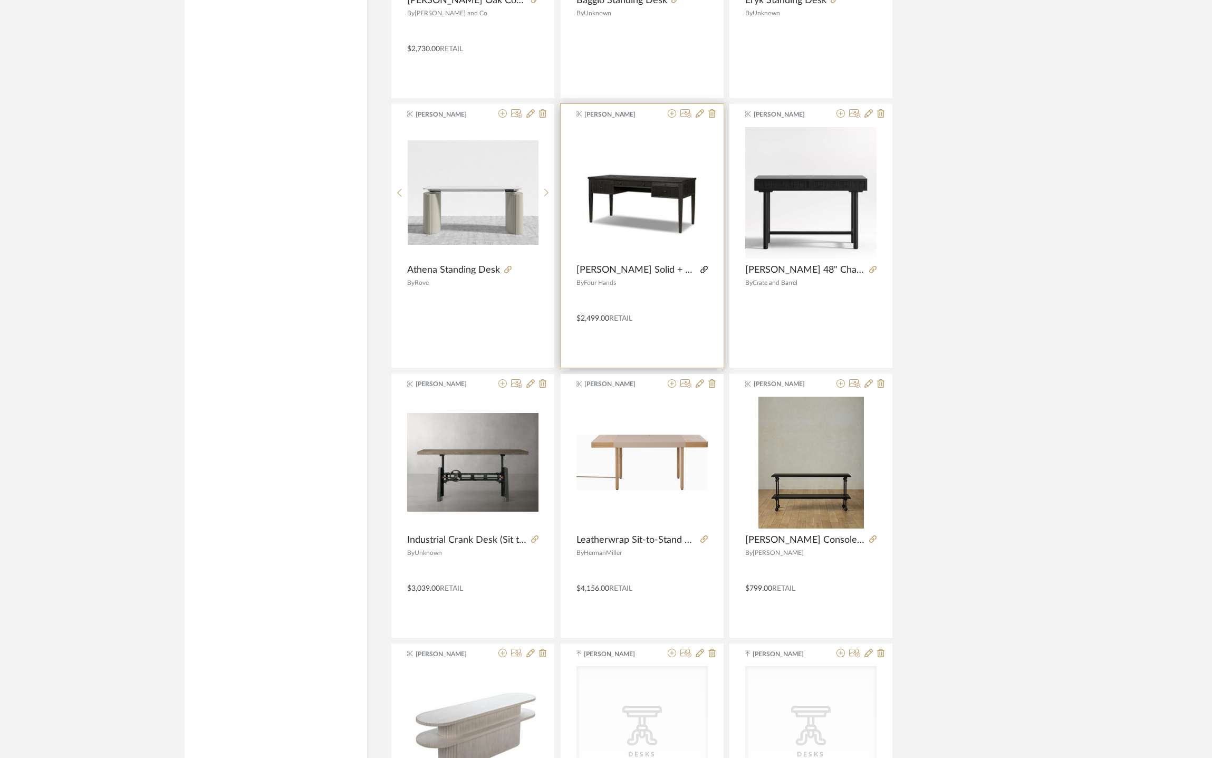
click at [703, 273] on icon at bounding box center [703, 269] width 7 height 7
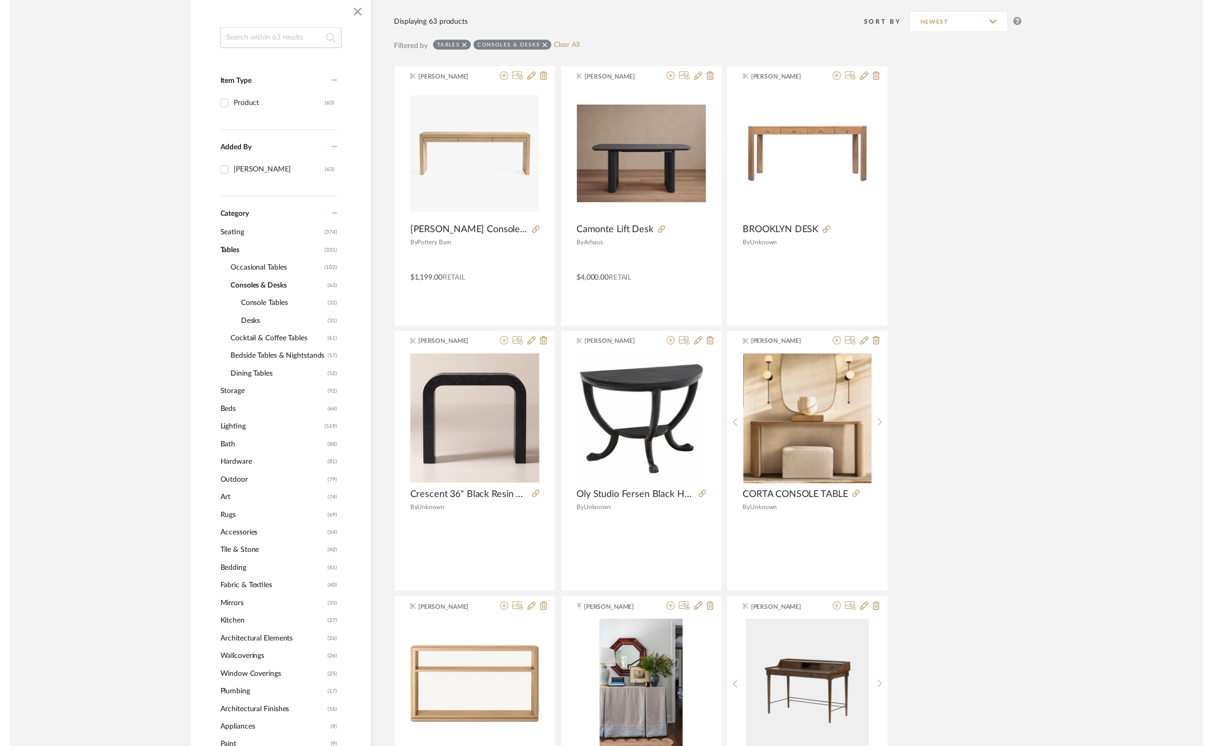
scroll to position [0, 0]
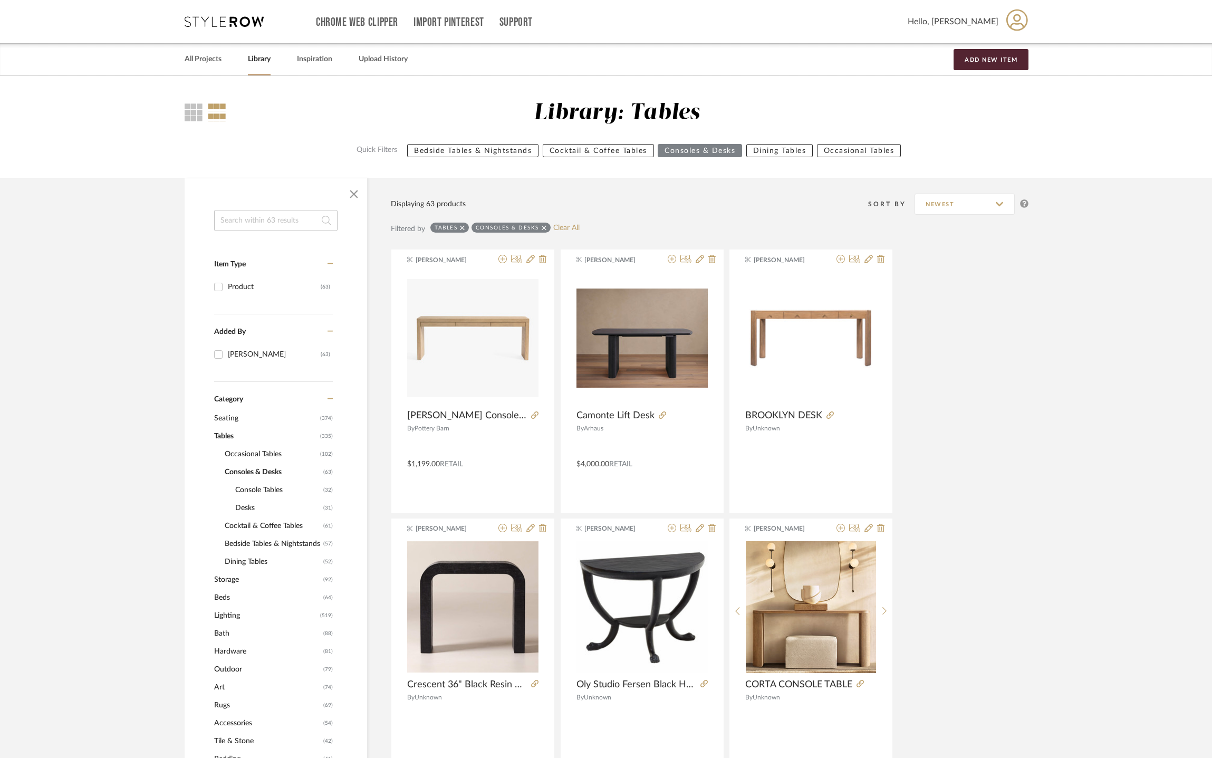
click at [225, 17] on icon at bounding box center [224, 21] width 79 height 11
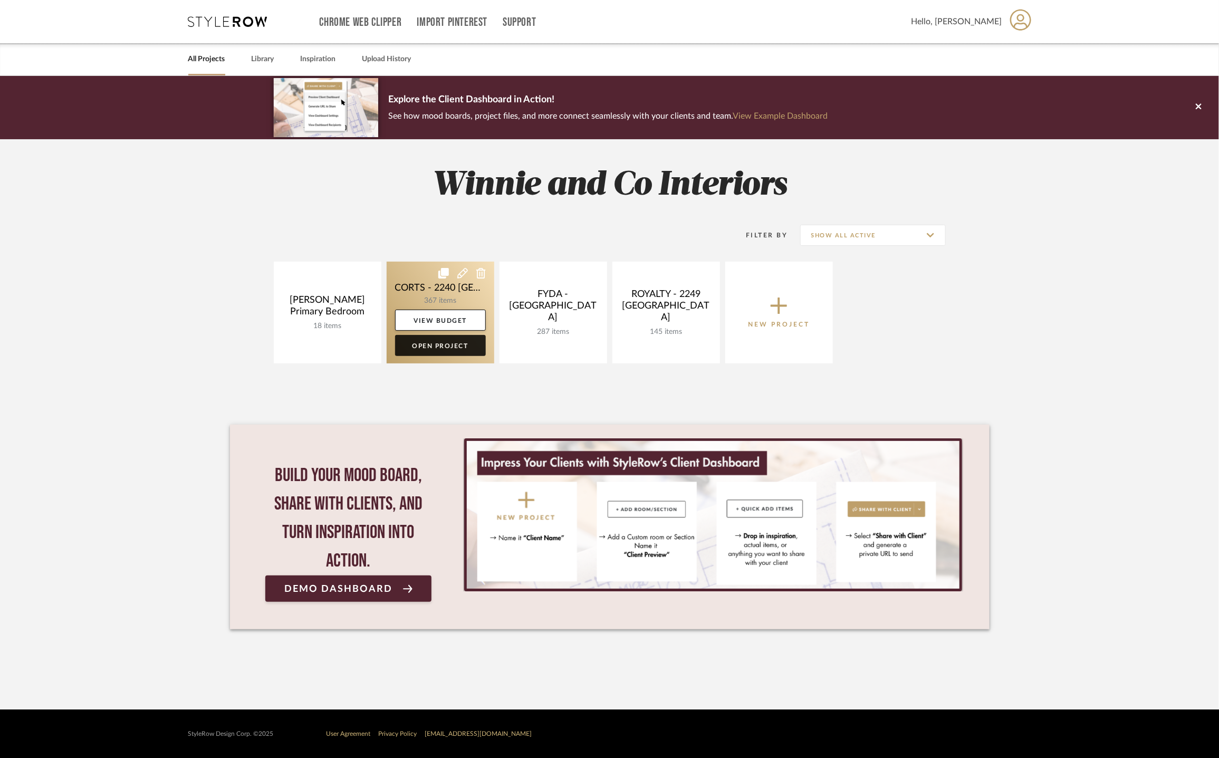
click at [465, 349] on link "Open Project" at bounding box center [440, 345] width 91 height 21
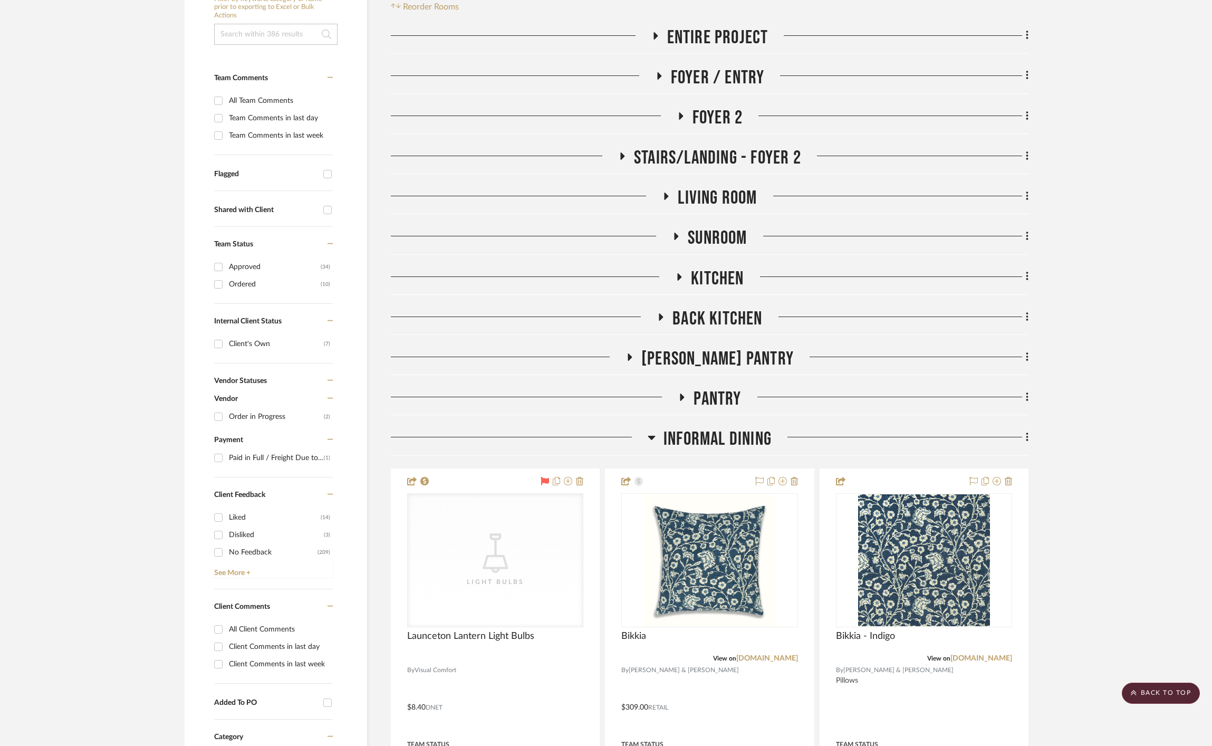
scroll to position [124, 0]
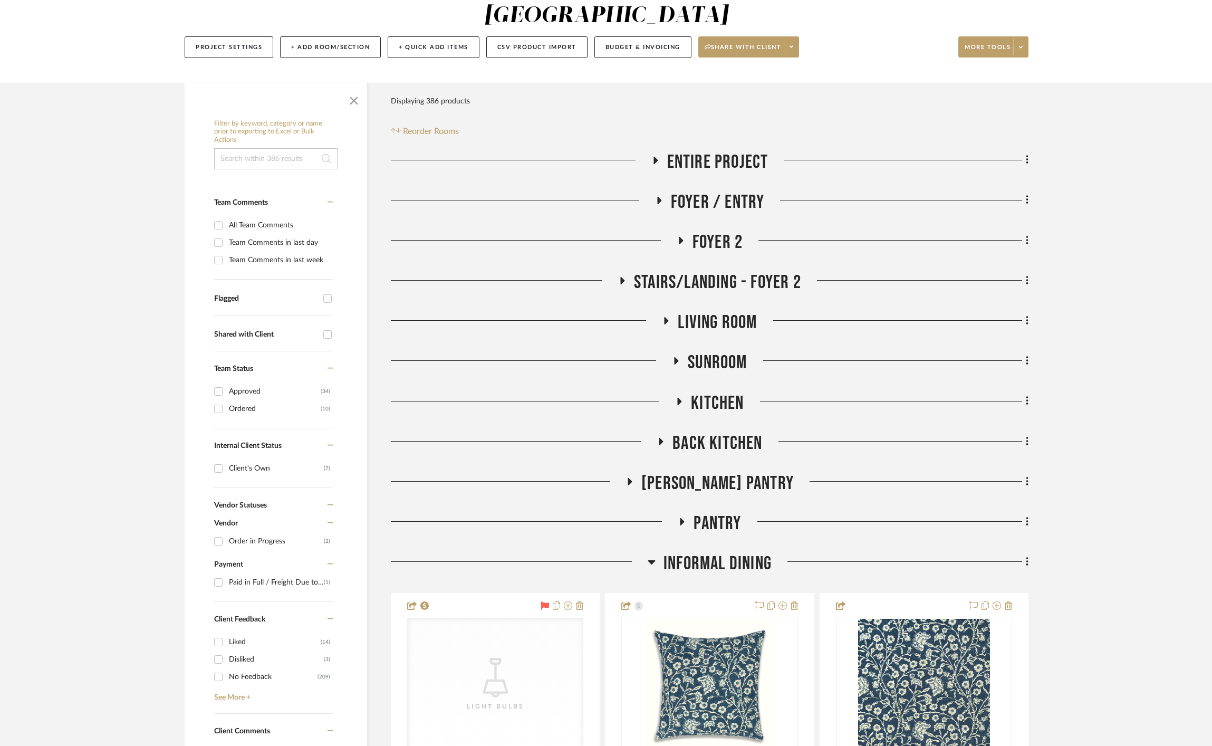
click at [741, 552] on span "Informal DIning" at bounding box center [718, 563] width 108 height 23
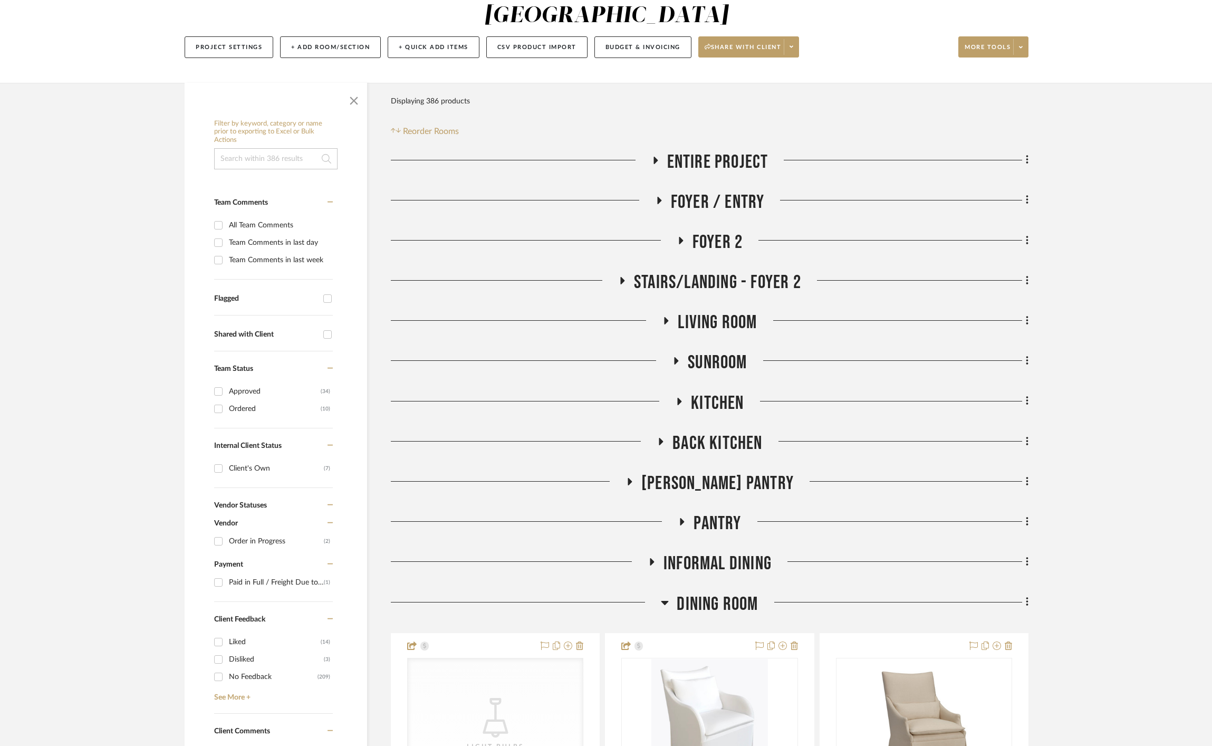
click at [728, 593] on span "Dining Room" at bounding box center [717, 604] width 81 height 23
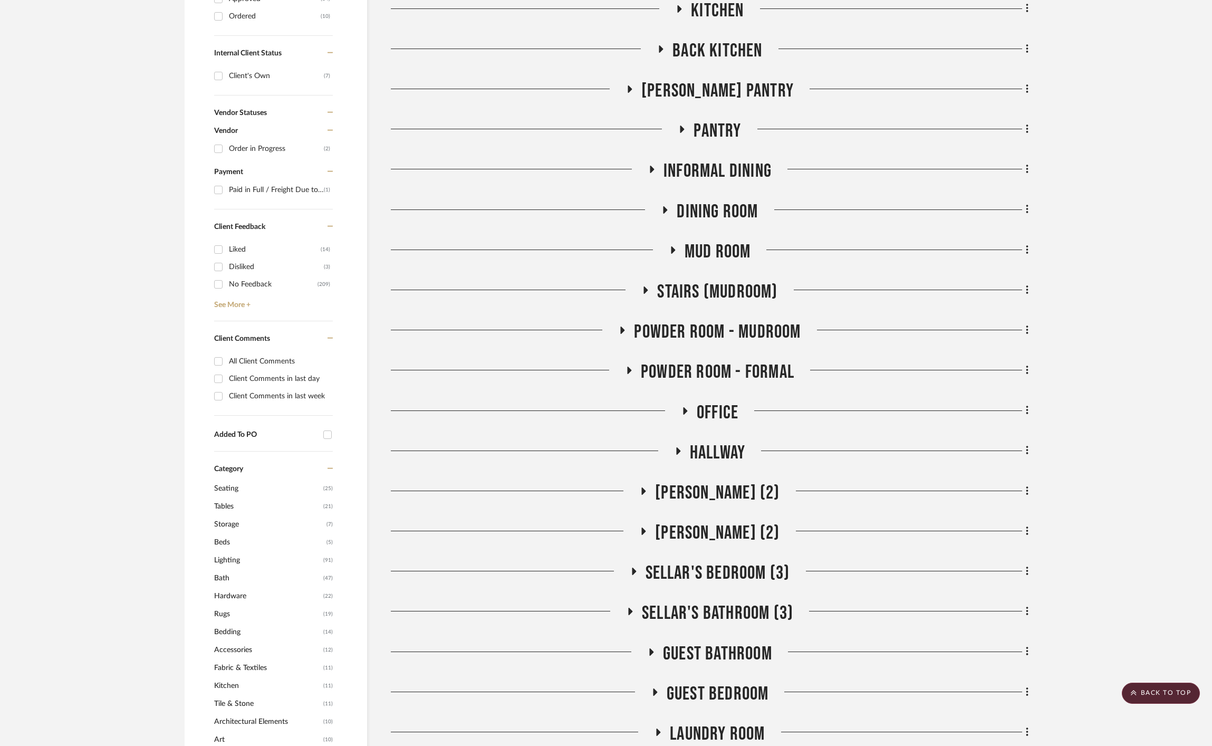
scroll to position [432, 0]
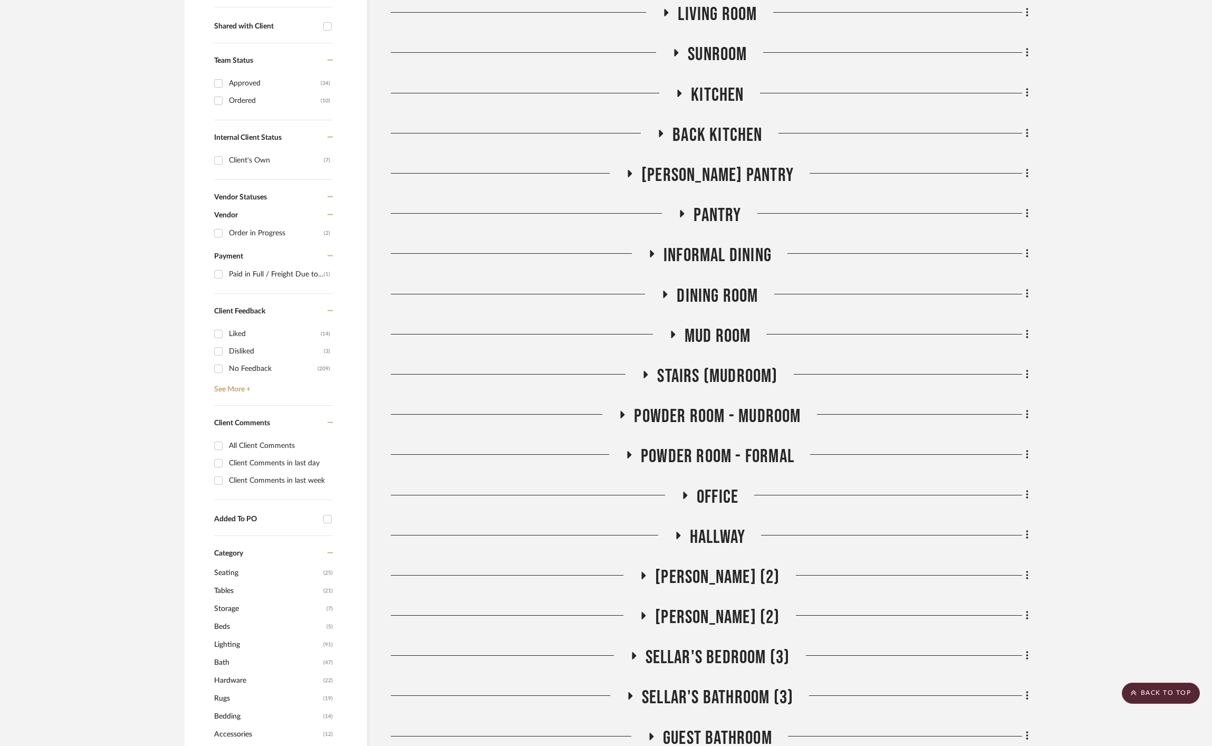
click at [718, 486] on span "Office" at bounding box center [718, 497] width 42 height 23
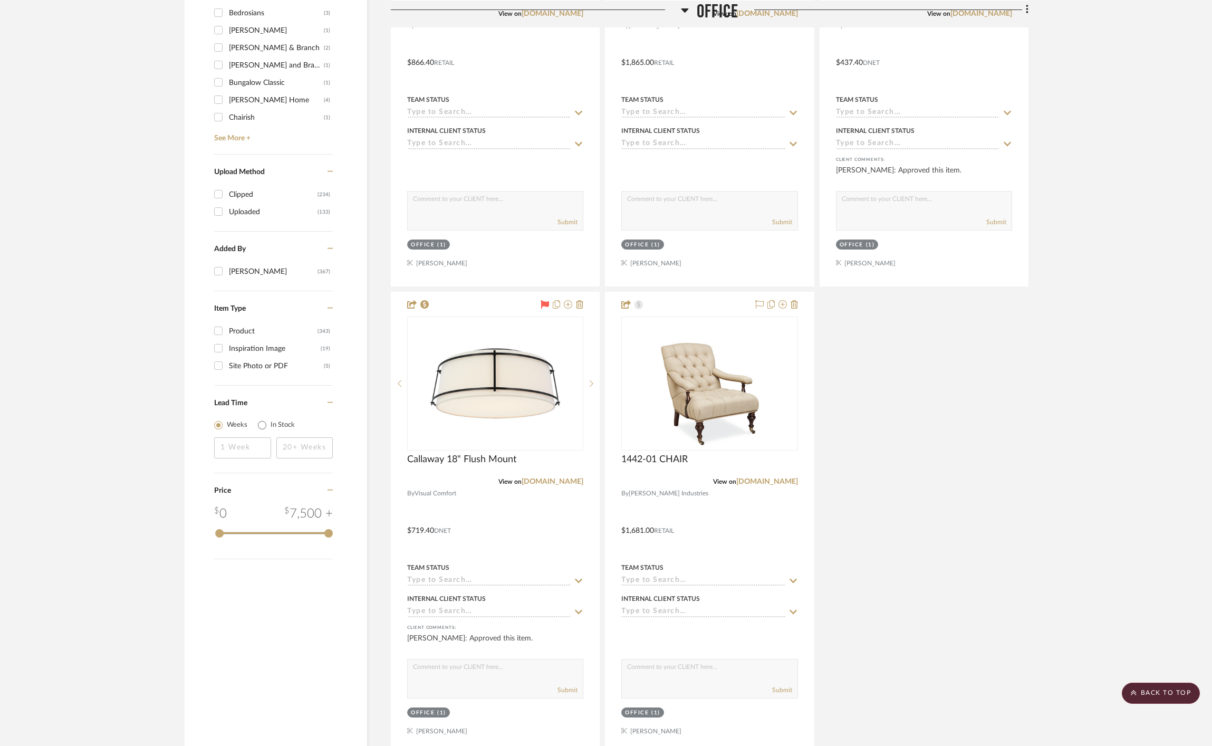
scroll to position [1775, 0]
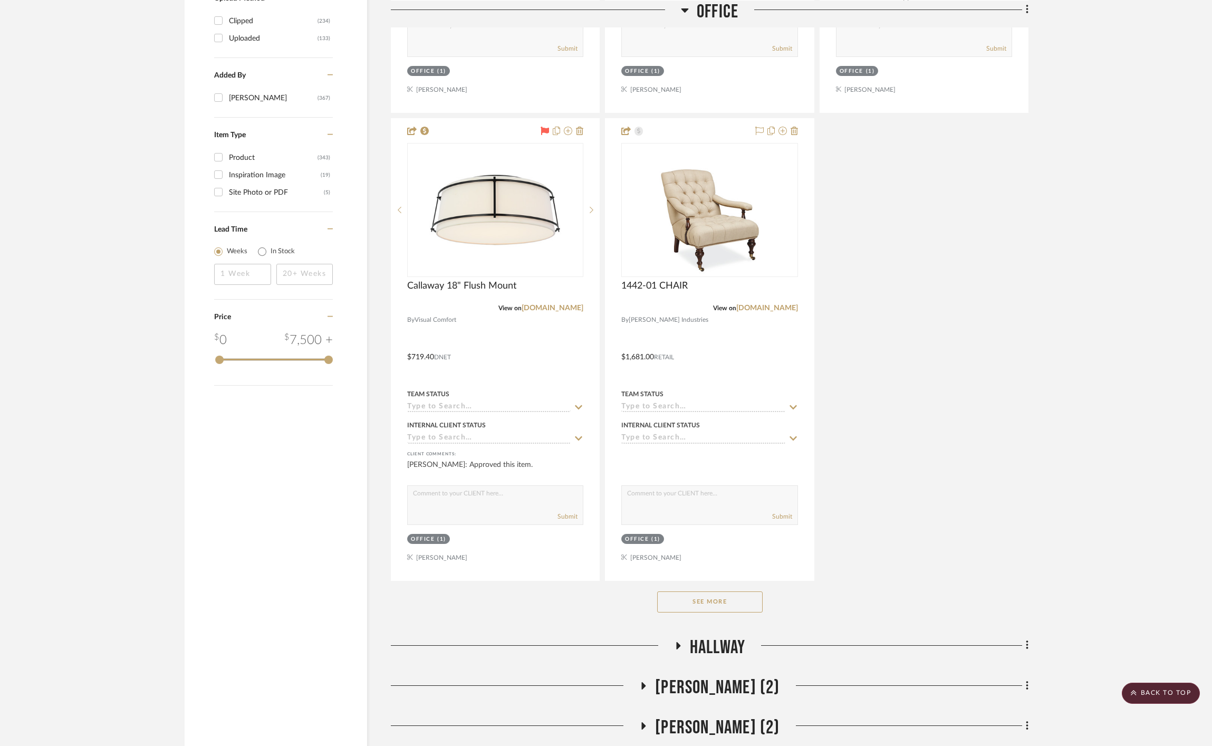
click at [752, 591] on button "See More" at bounding box center [709, 601] width 105 height 21
